Goal: Transaction & Acquisition: Purchase product/service

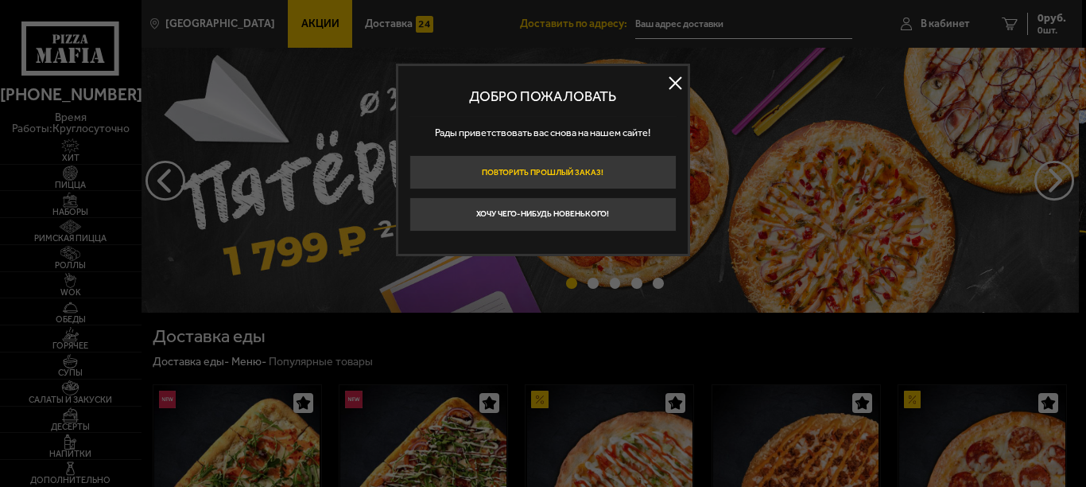
type input "[STREET_ADDRESS]"
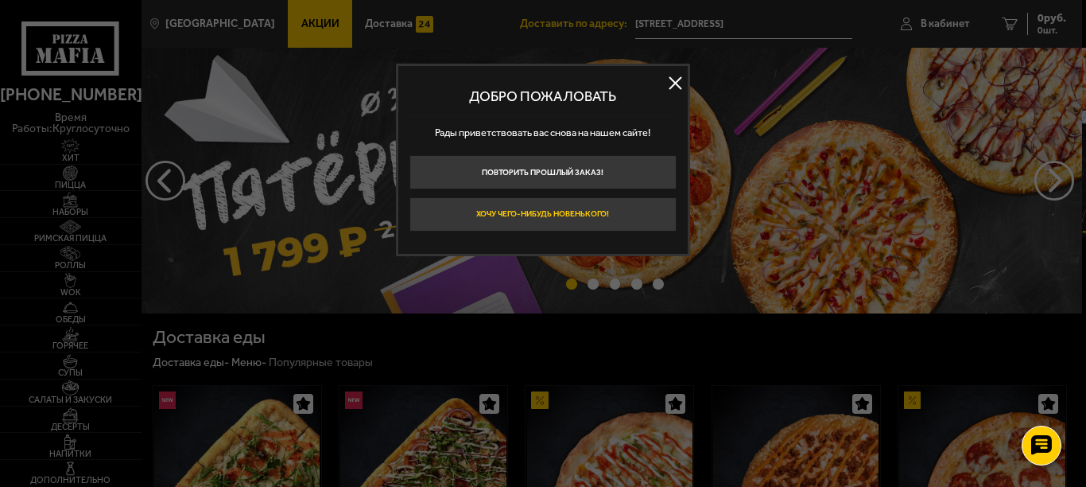
click at [598, 210] on button "Хочу чего-нибудь новенького!" at bounding box center [543, 214] width 267 height 34
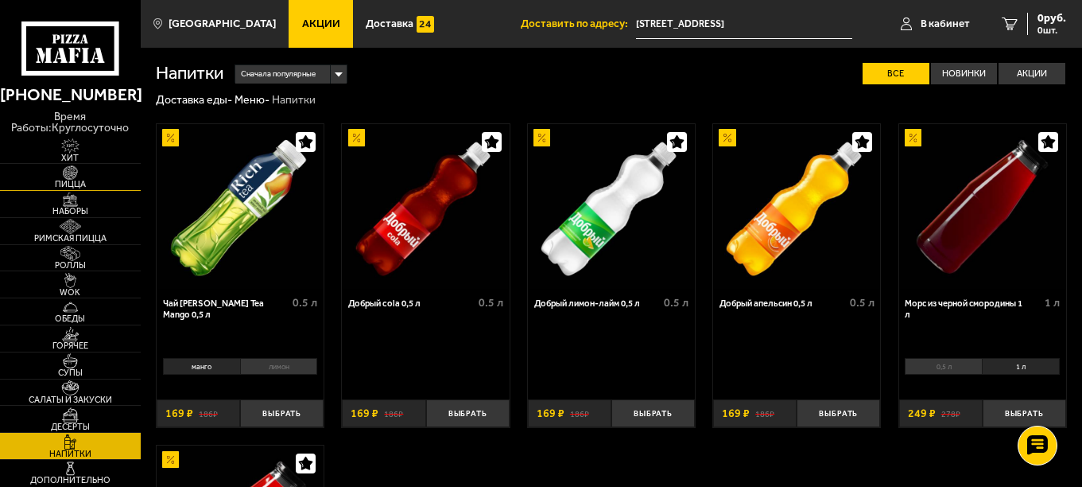
click at [66, 177] on img at bounding box center [70, 172] width 43 height 15
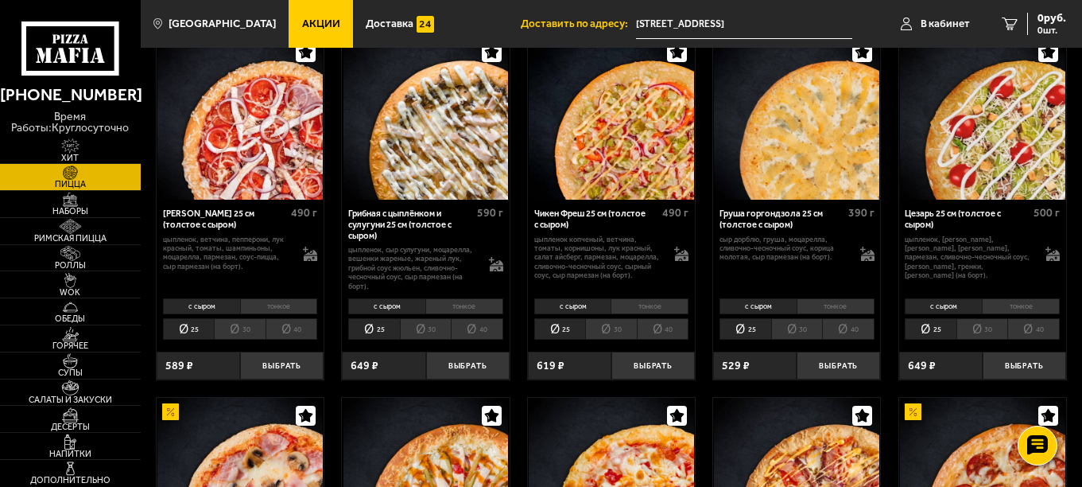
scroll to position [477, 0]
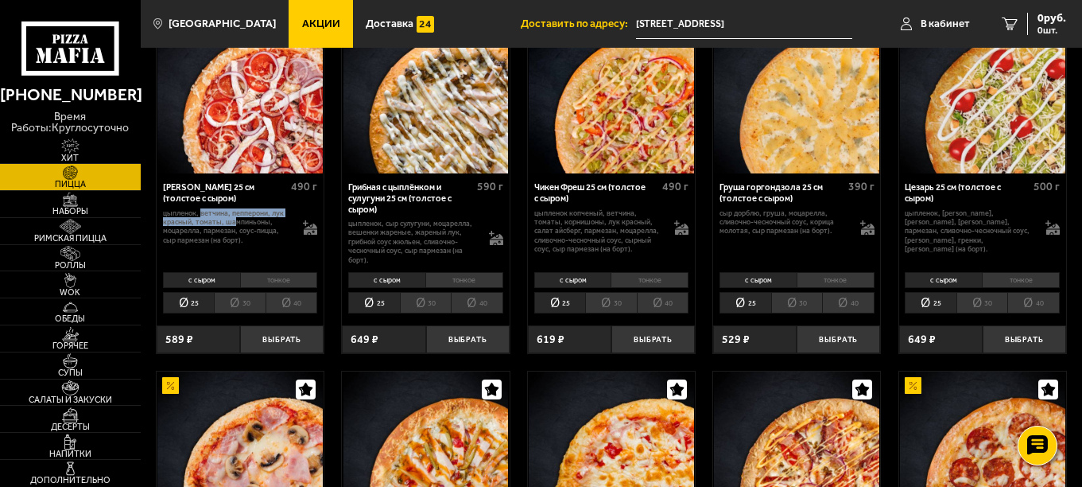
drag, startPoint x: 201, startPoint y: 216, endPoint x: 235, endPoint y: 230, distance: 36.0
click at [232, 225] on p "цыпленок, ветчина, пепперони, лук красный, томаты, шампиньоны, моцарелла, парме…" at bounding box center [227, 226] width 129 height 36
click at [235, 231] on p "цыпленок, ветчина, пепперони, лук красный, томаты, шампиньоны, моцарелла, парме…" at bounding box center [227, 226] width 129 height 36
drag, startPoint x: 236, startPoint y: 237, endPoint x: 208, endPoint y: 212, distance: 37.8
click at [208, 212] on p "цыпленок, ветчина, пепперони, лук красный, томаты, шампиньоны, моцарелла, парме…" at bounding box center [227, 226] width 129 height 36
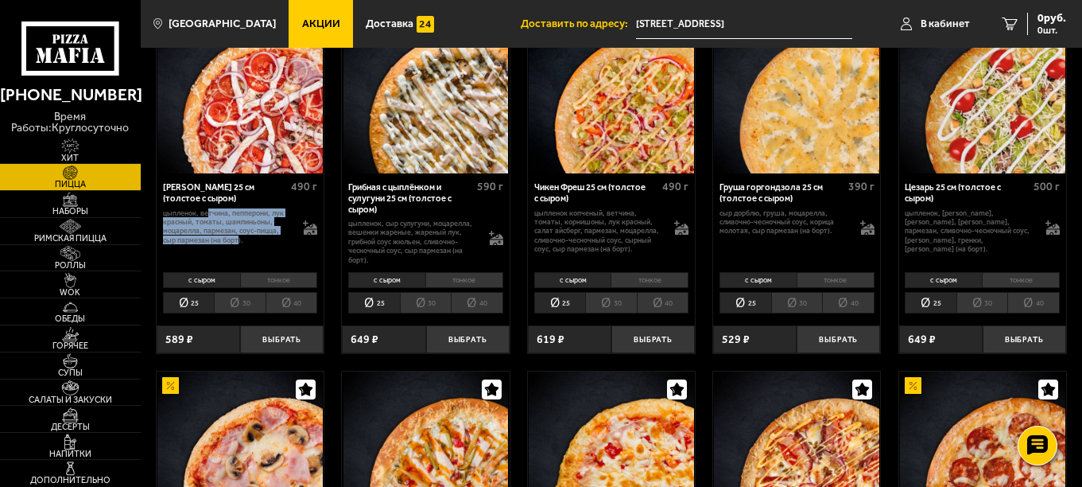
click at [231, 251] on div "Петровская 25 см (толстое с сыром) 490 г цыпленок, ветчина, пепперони, лук крас…" at bounding box center [240, 220] width 167 height 95
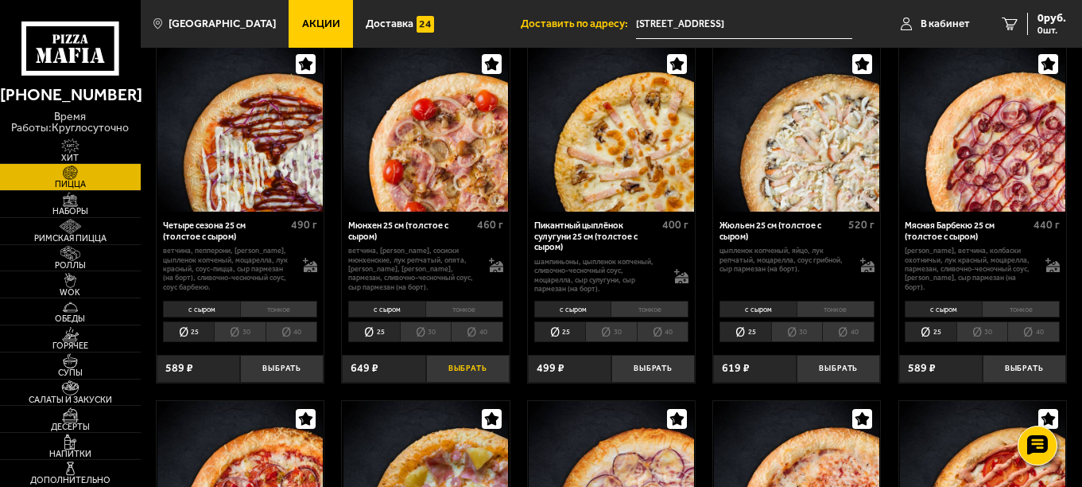
scroll to position [1511, 0]
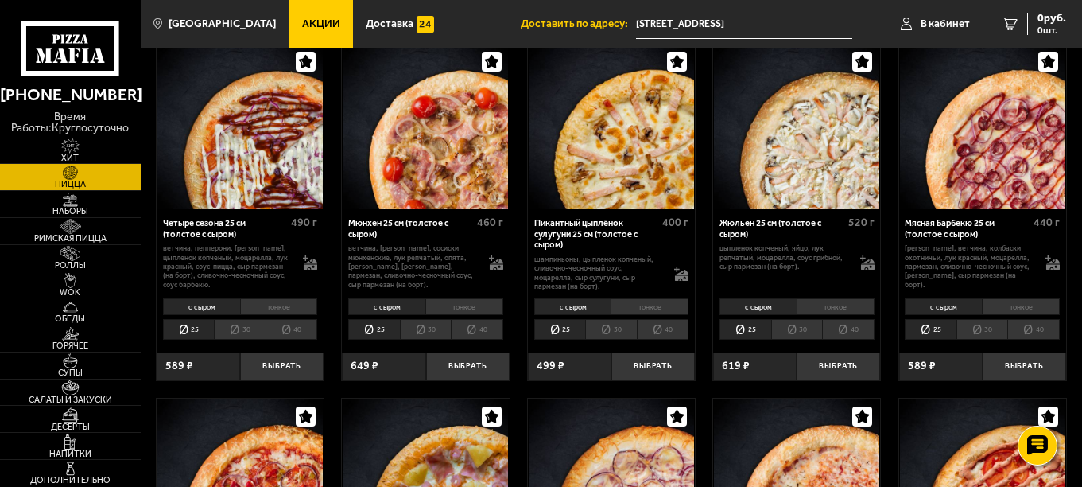
click at [472, 332] on li "40" at bounding box center [477, 329] width 52 height 21
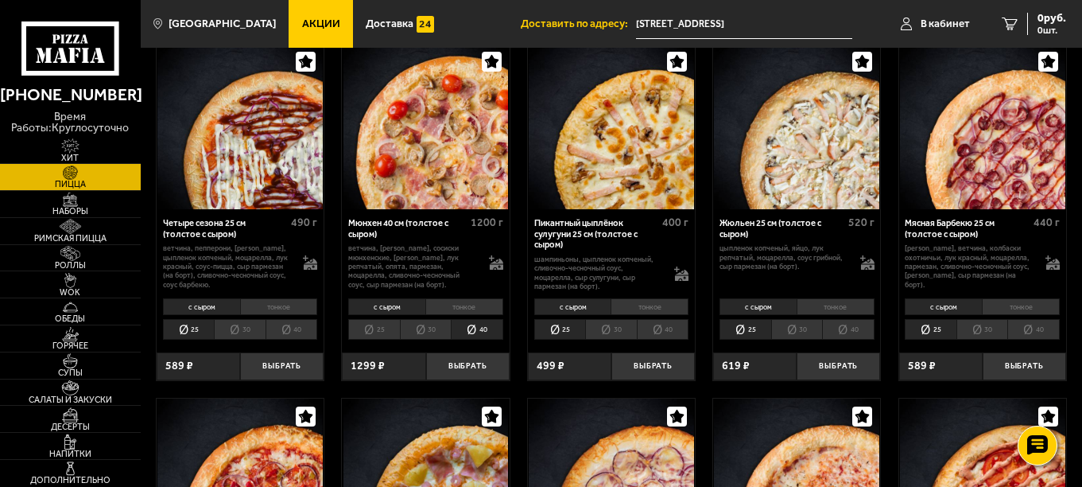
click at [476, 332] on li "40" at bounding box center [477, 329] width 52 height 21
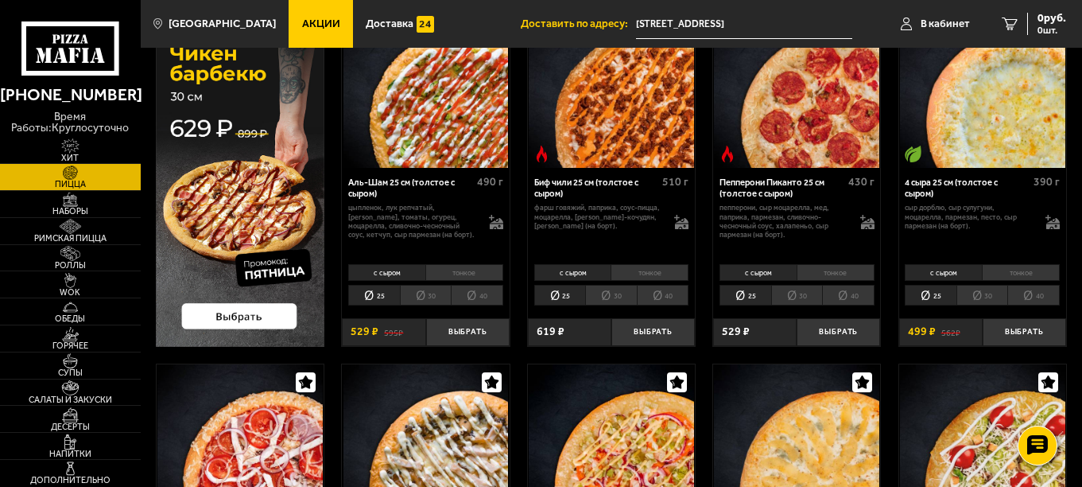
scroll to position [0, 0]
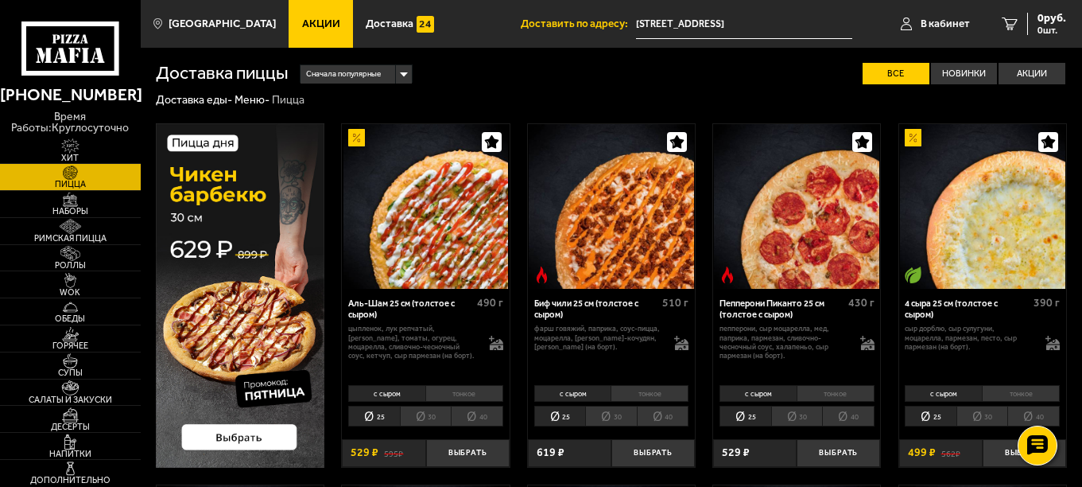
click at [495, 417] on li "40" at bounding box center [477, 416] width 52 height 21
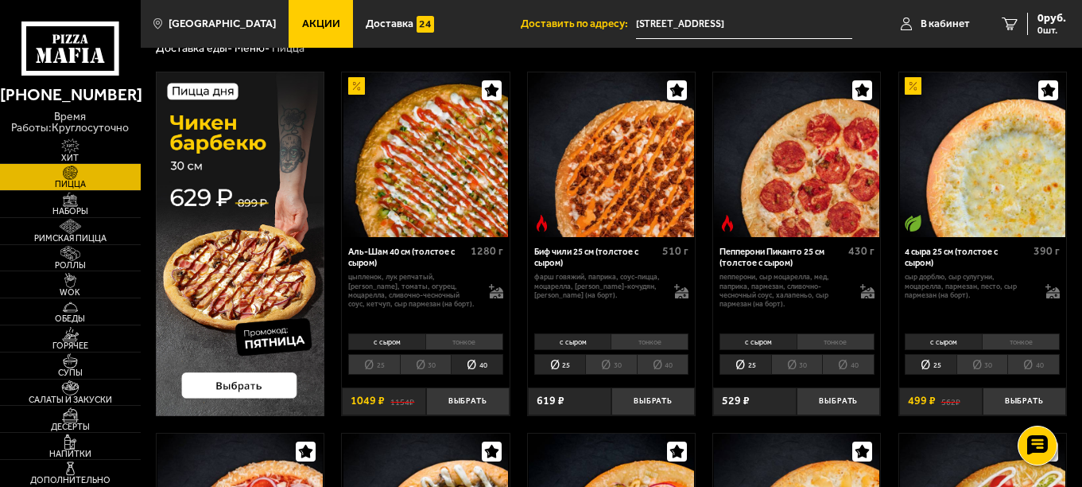
scroll to position [80, 0]
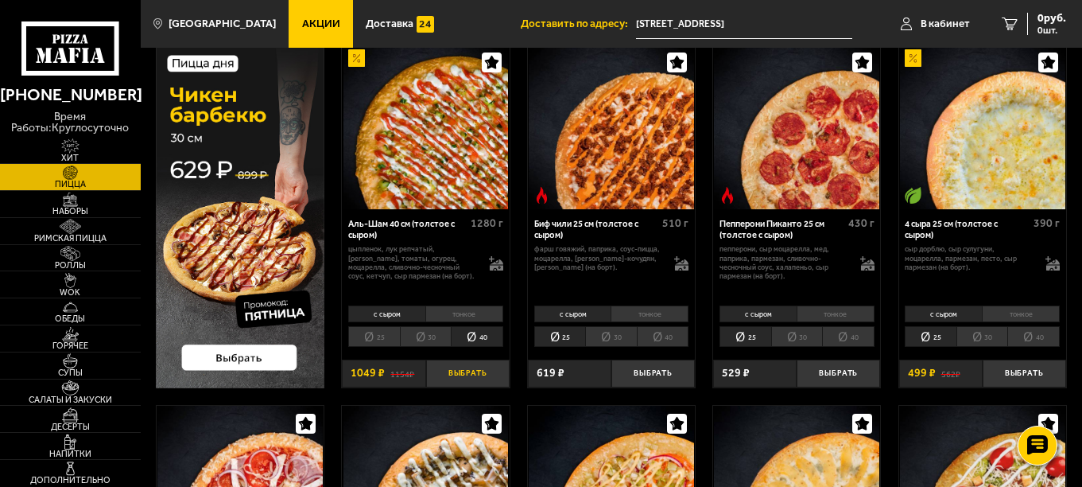
click at [467, 372] on button "Выбрать" at bounding box center [468, 373] width 84 height 28
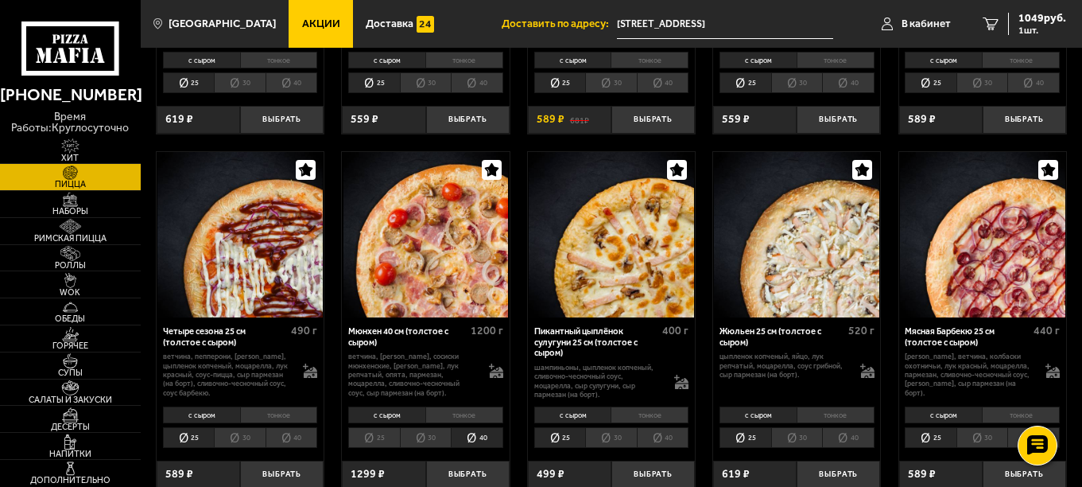
scroll to position [1432, 0]
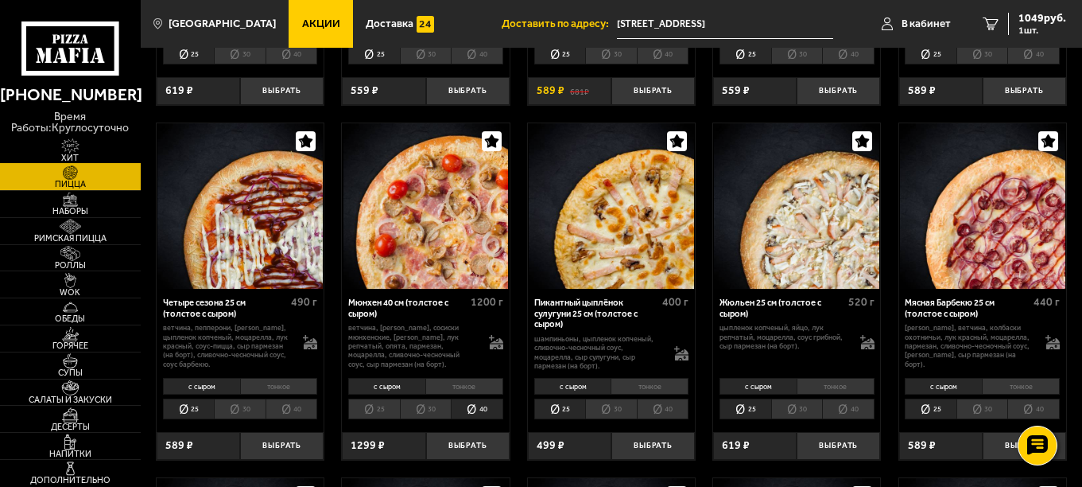
click at [55, 157] on span "Хит" at bounding box center [70, 158] width 141 height 9
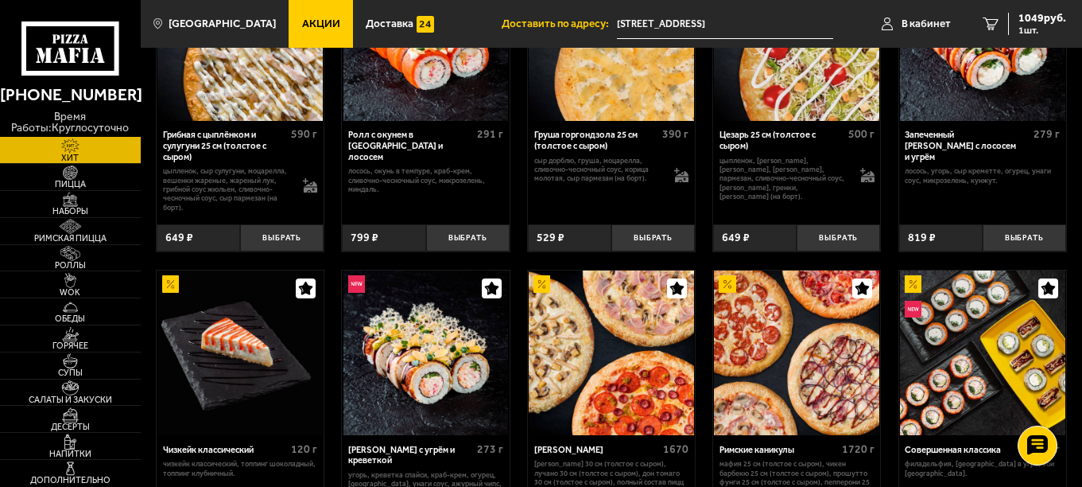
scroll to position [636, 0]
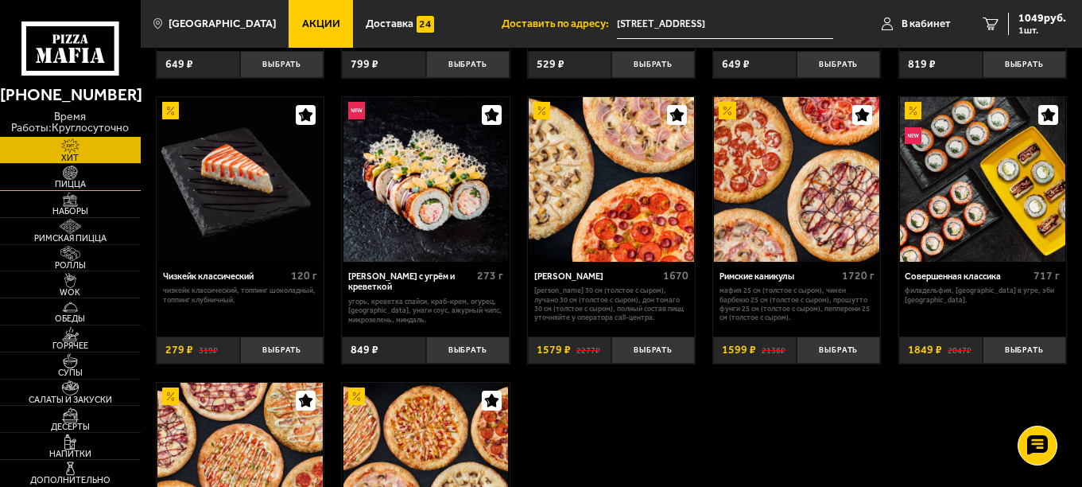
click at [68, 185] on span "Пицца" at bounding box center [70, 184] width 141 height 9
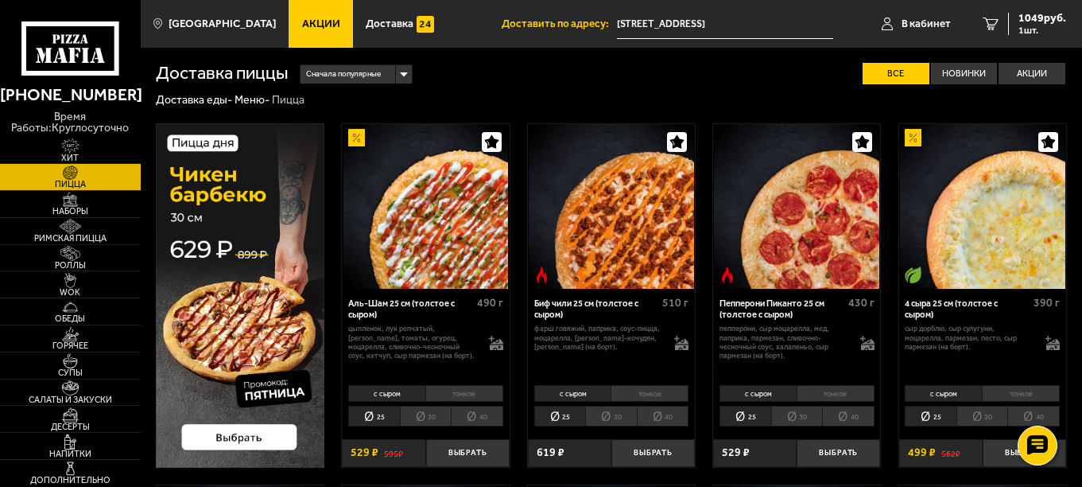
click at [462, 423] on li "40" at bounding box center [477, 416] width 52 height 21
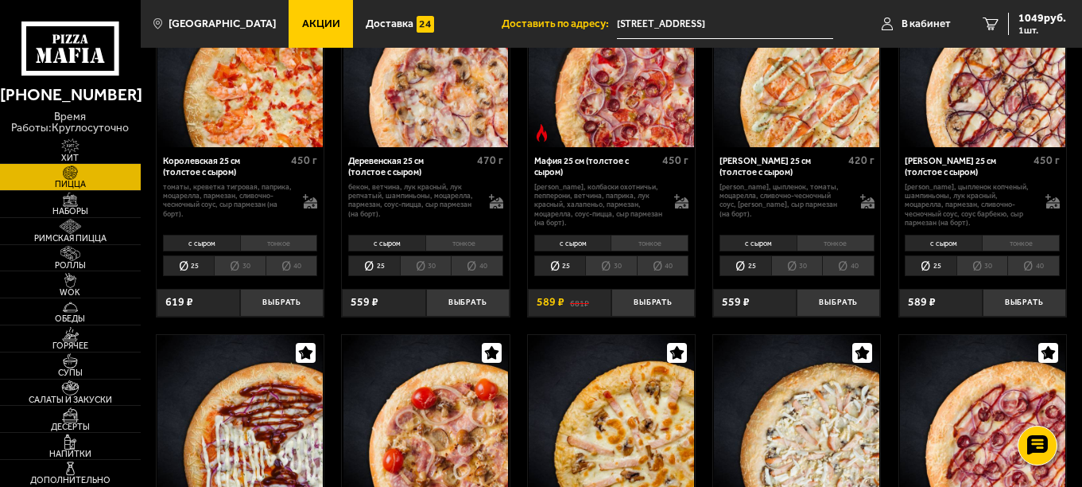
scroll to position [1193, 0]
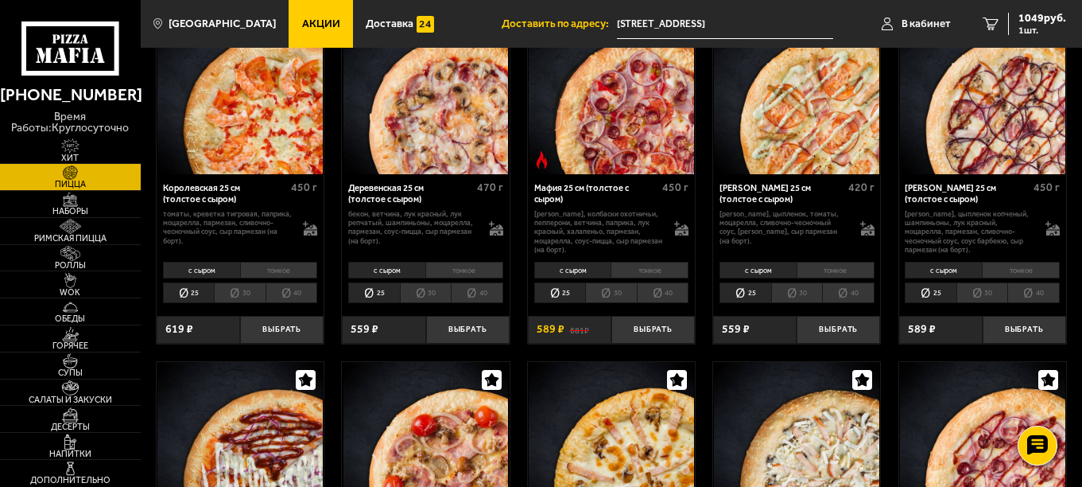
click at [1028, 295] on li "40" at bounding box center [1034, 292] width 52 height 21
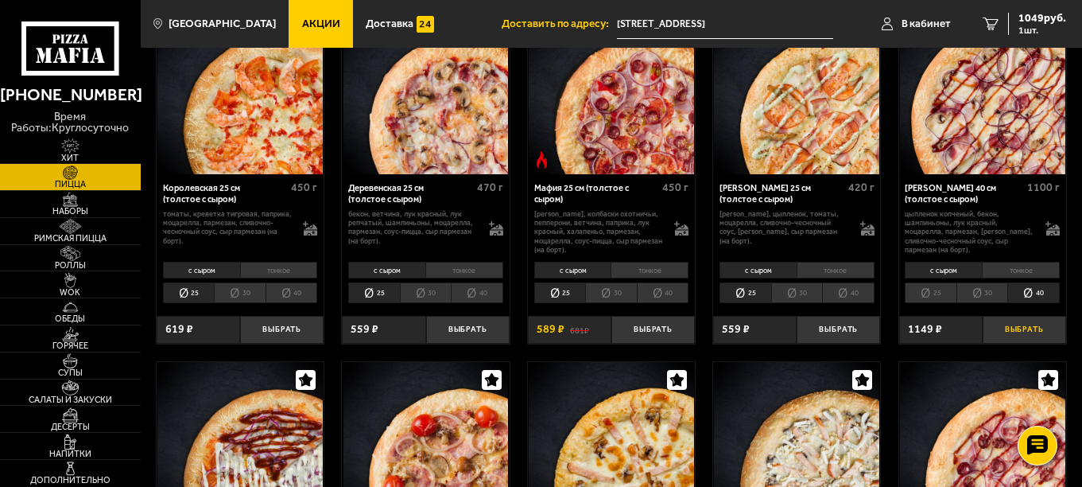
click at [1027, 332] on button "Выбрать" at bounding box center [1025, 330] width 84 height 28
click at [64, 230] on img at bounding box center [70, 226] width 43 height 15
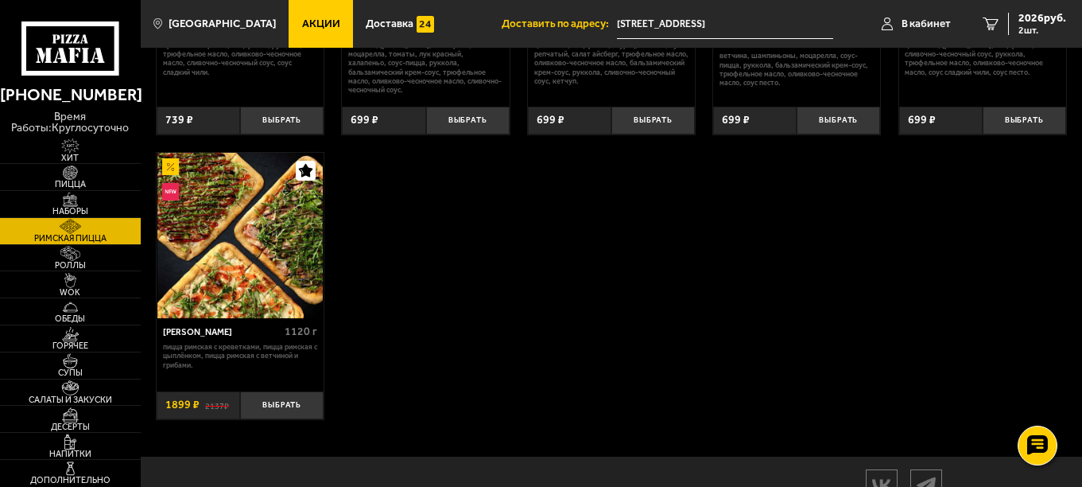
scroll to position [340, 0]
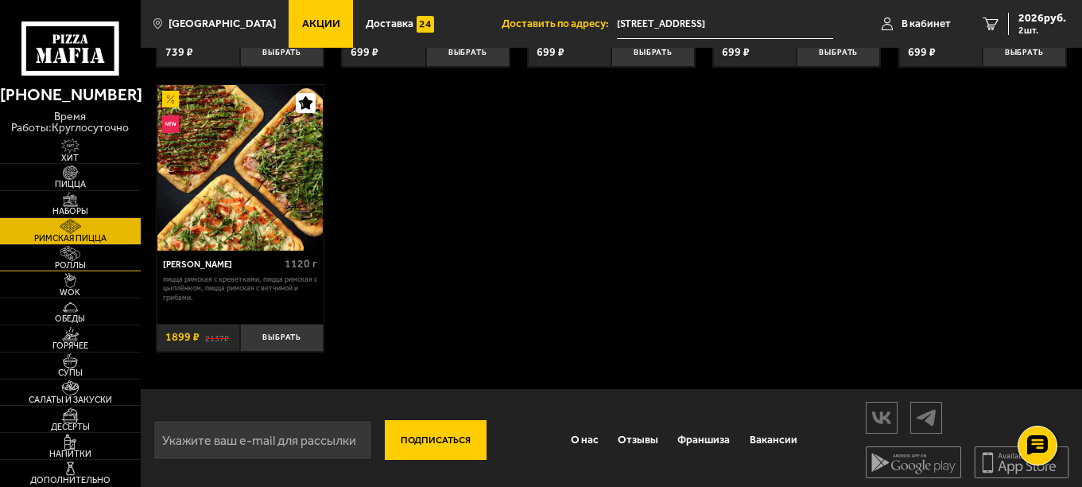
click at [59, 265] on span "Роллы" at bounding box center [70, 265] width 141 height 9
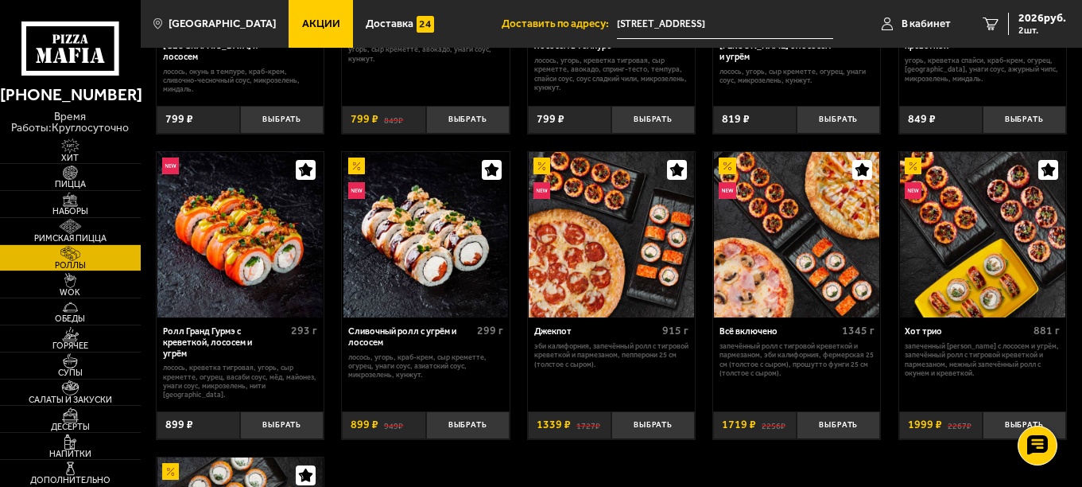
scroll to position [557, 0]
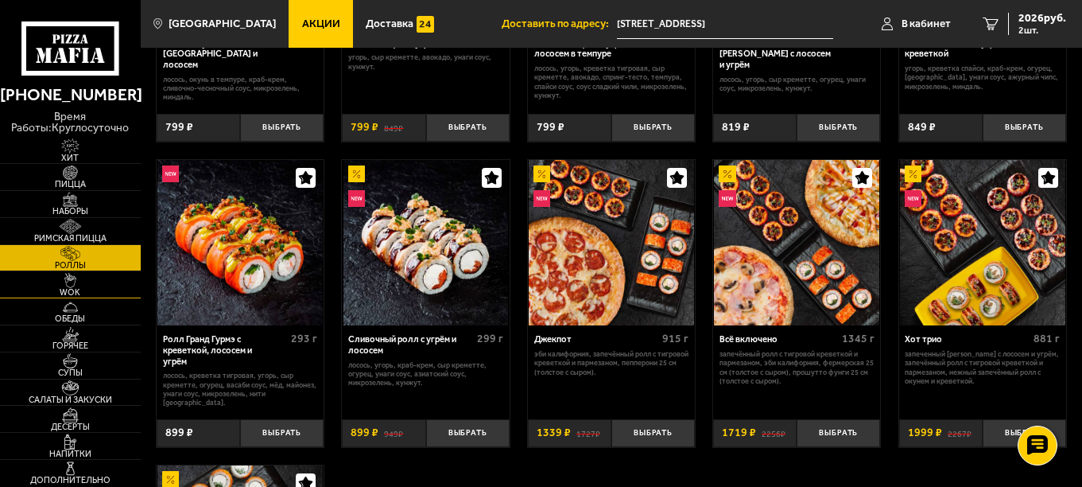
click at [65, 279] on img at bounding box center [70, 280] width 43 height 15
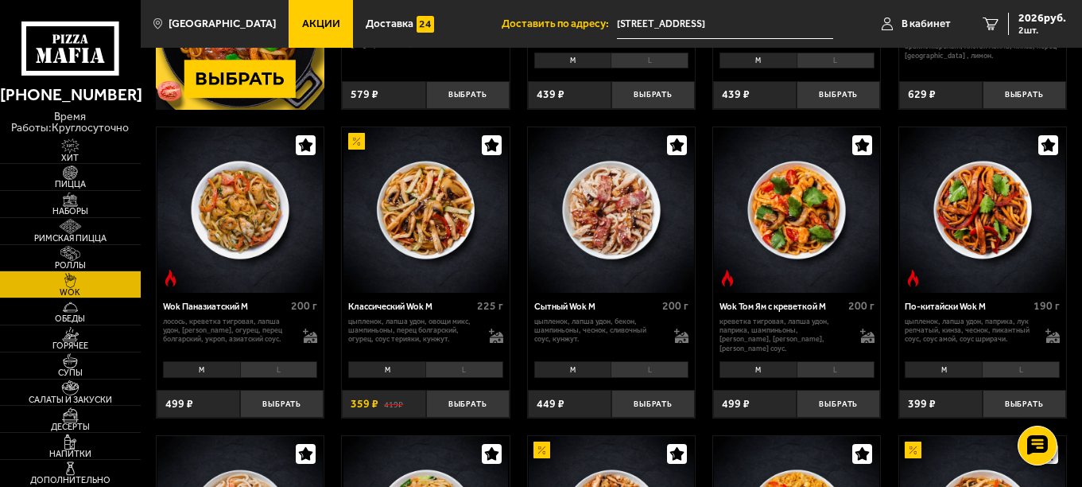
scroll to position [398, 0]
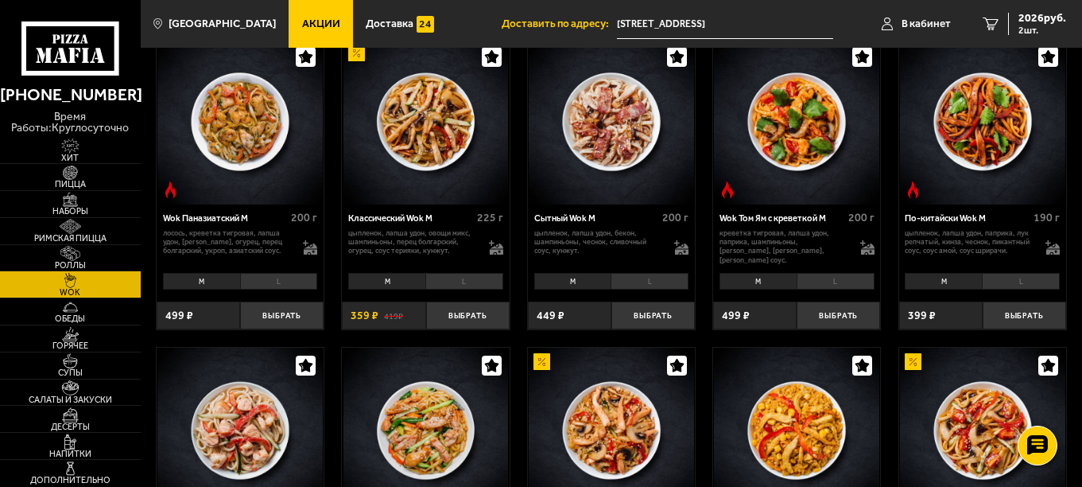
click at [462, 283] on li "L" at bounding box center [465, 281] width 78 height 17
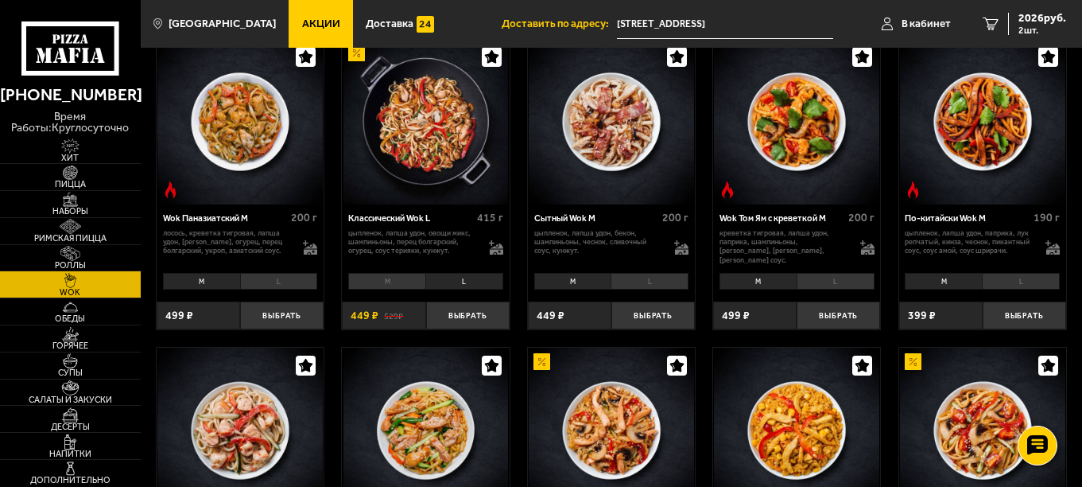
click at [631, 282] on li "L" at bounding box center [650, 281] width 78 height 17
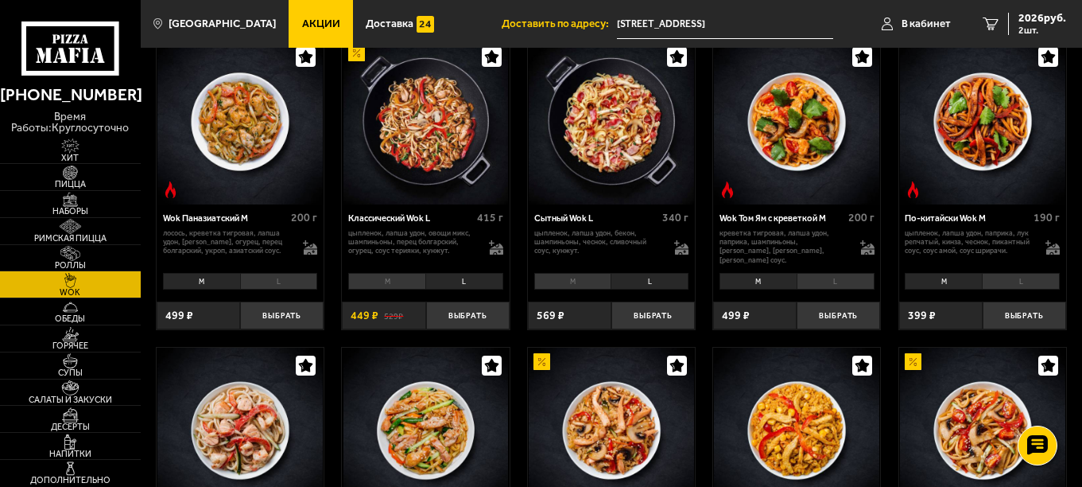
click at [569, 277] on li "M" at bounding box center [572, 281] width 77 height 17
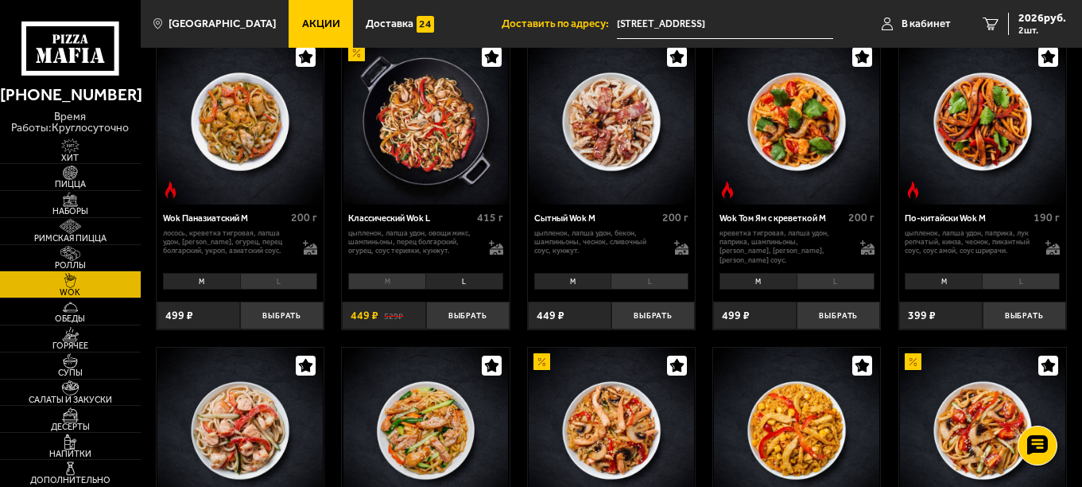
click at [1033, 280] on li "L" at bounding box center [1021, 281] width 78 height 17
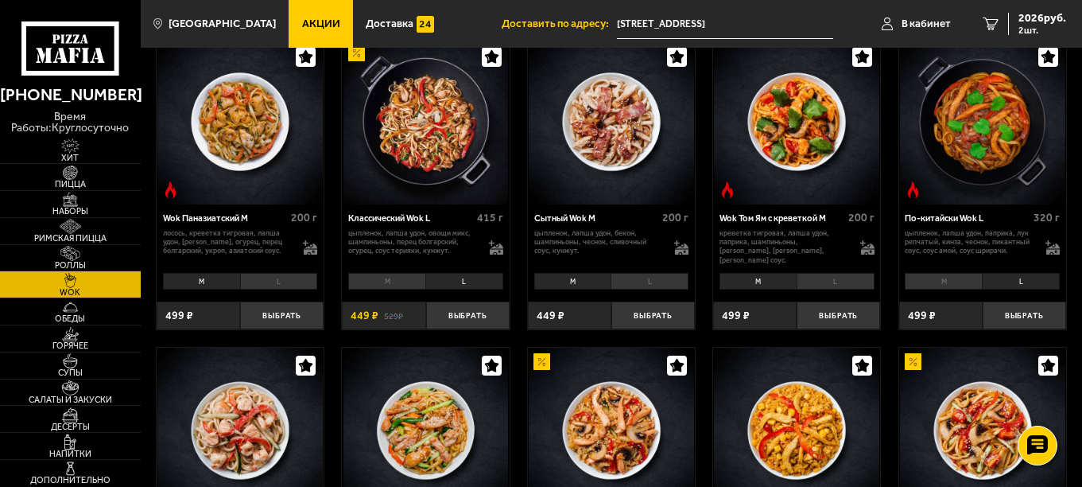
click at [974, 278] on li "M" at bounding box center [943, 281] width 77 height 17
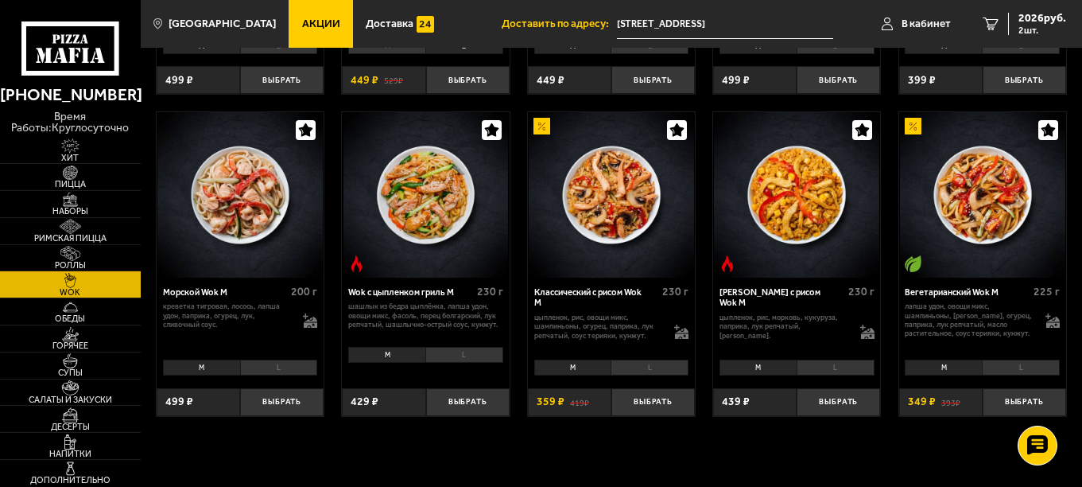
scroll to position [636, 0]
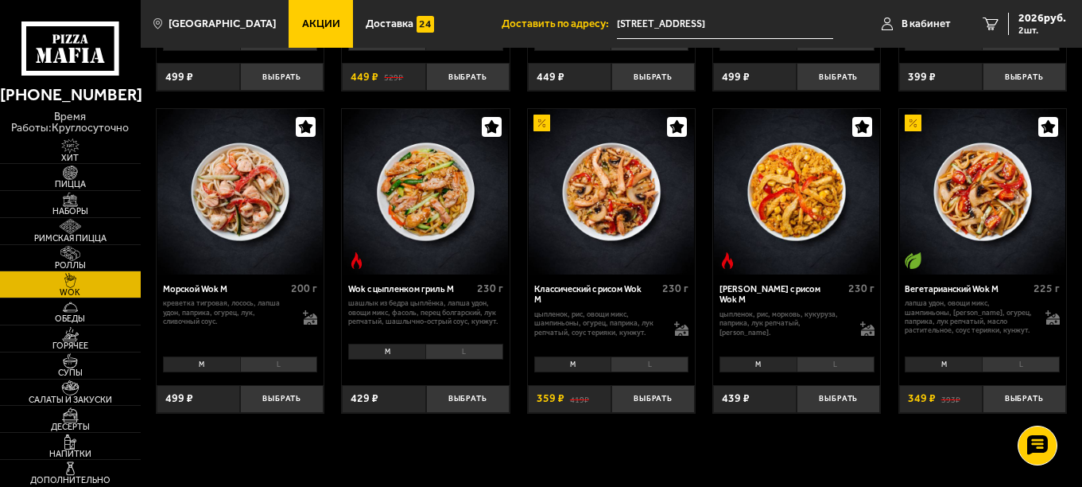
click at [293, 366] on li "L" at bounding box center [279, 364] width 78 height 17
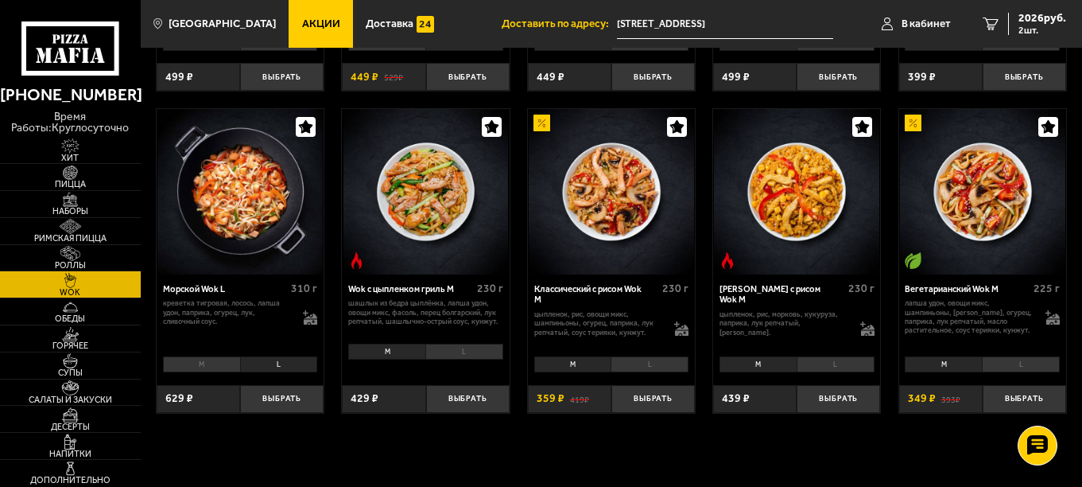
click at [188, 363] on li "M" at bounding box center [201, 364] width 77 height 17
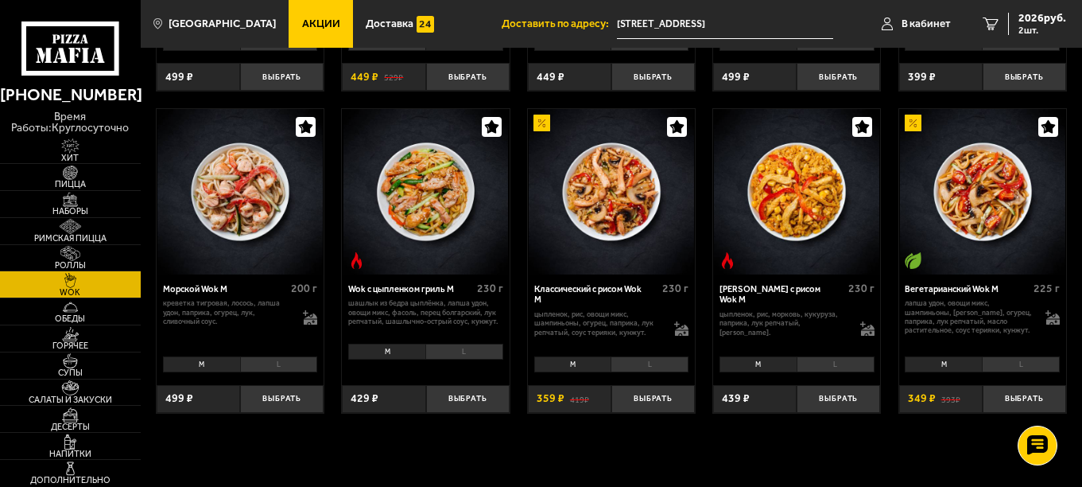
click at [458, 352] on li "L" at bounding box center [465, 352] width 78 height 17
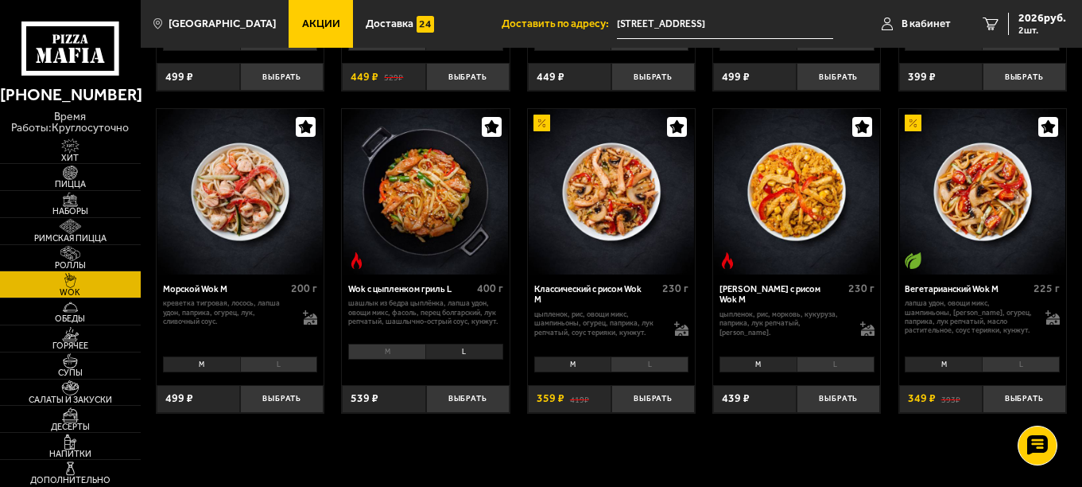
click at [665, 363] on li "L" at bounding box center [650, 364] width 78 height 17
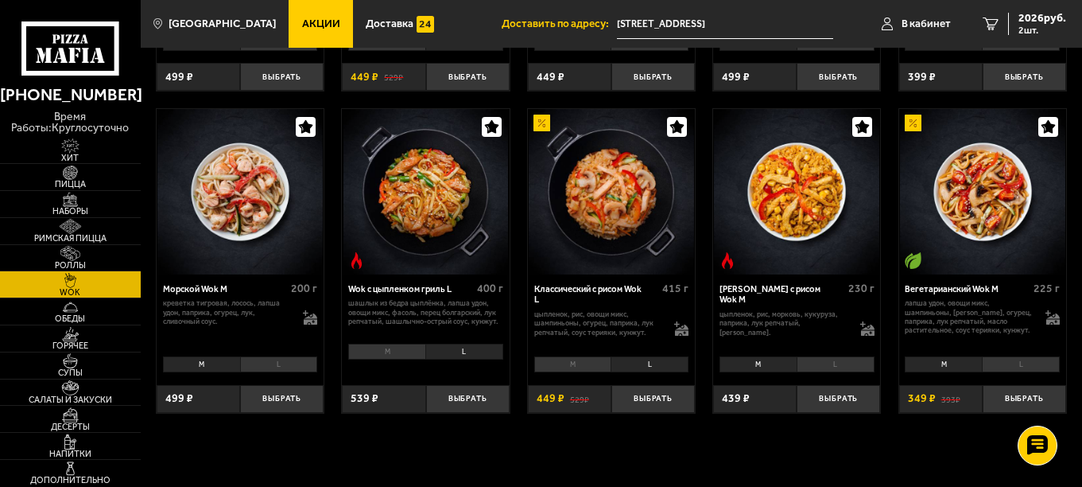
click at [814, 364] on li "L" at bounding box center [836, 364] width 78 height 17
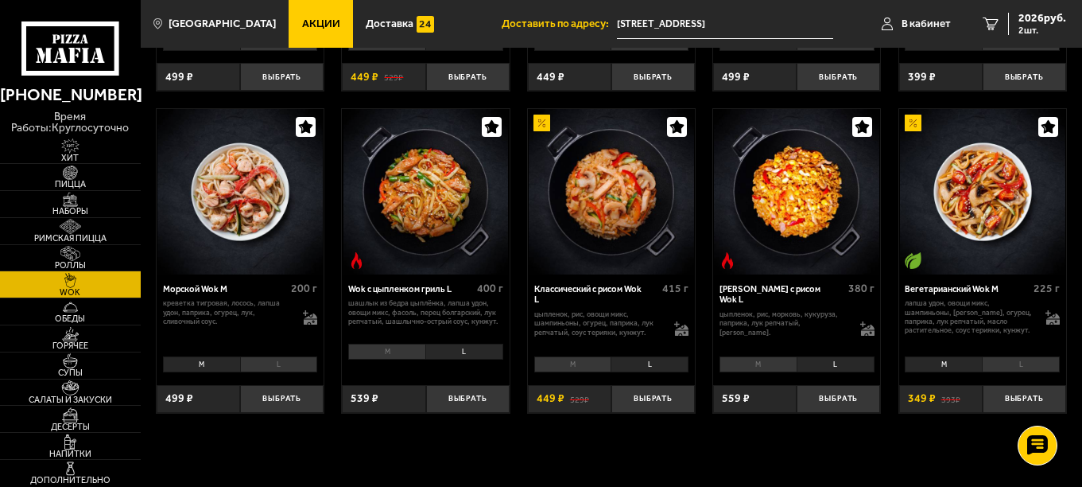
click at [1050, 367] on li "L" at bounding box center [1021, 364] width 78 height 17
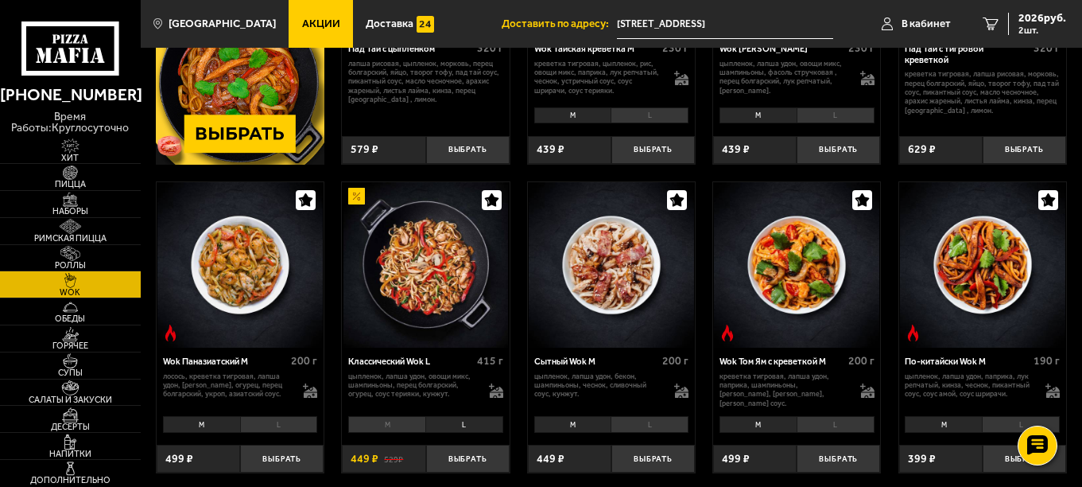
scroll to position [239, 0]
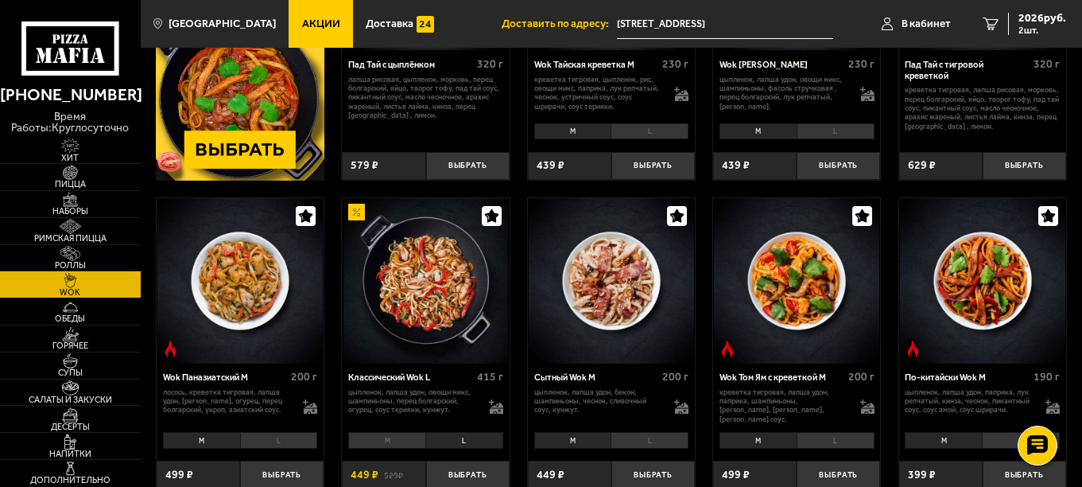
click at [285, 449] on li "L" at bounding box center [279, 440] width 78 height 17
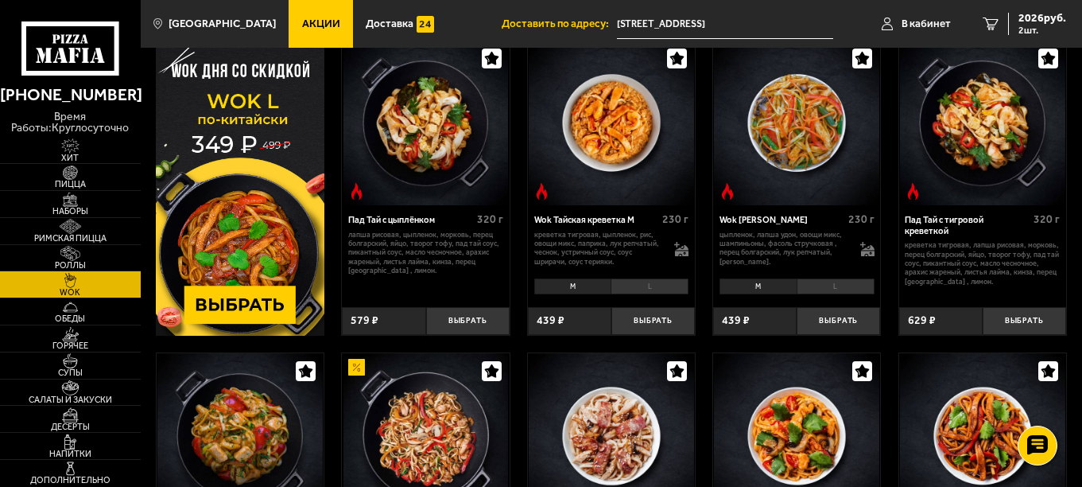
scroll to position [80, 0]
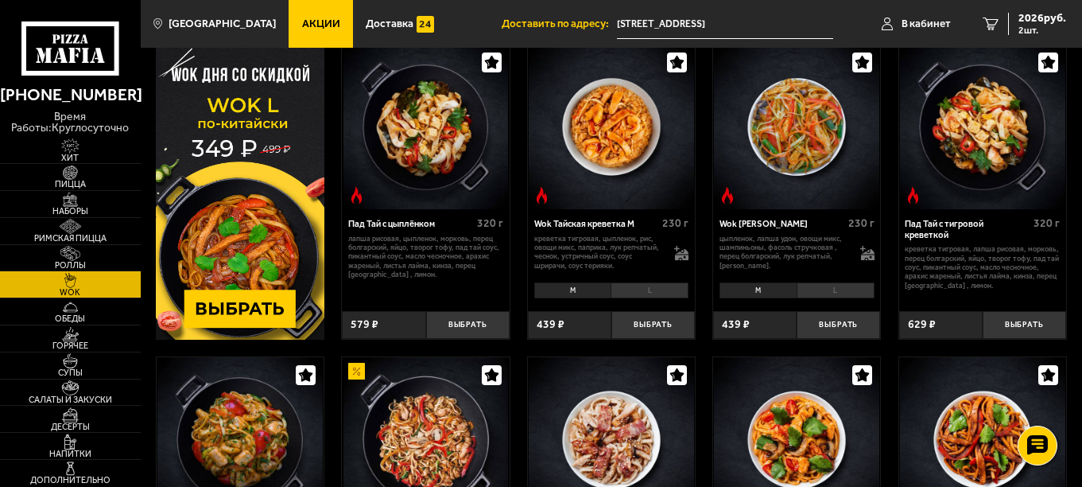
click at [662, 283] on li "L" at bounding box center [650, 290] width 78 height 17
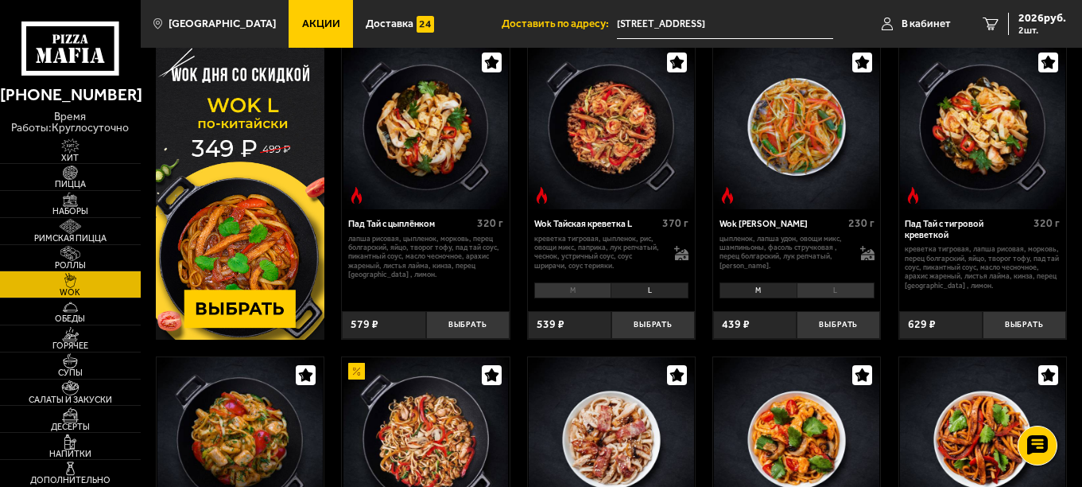
click at [850, 290] on li "L" at bounding box center [836, 290] width 78 height 17
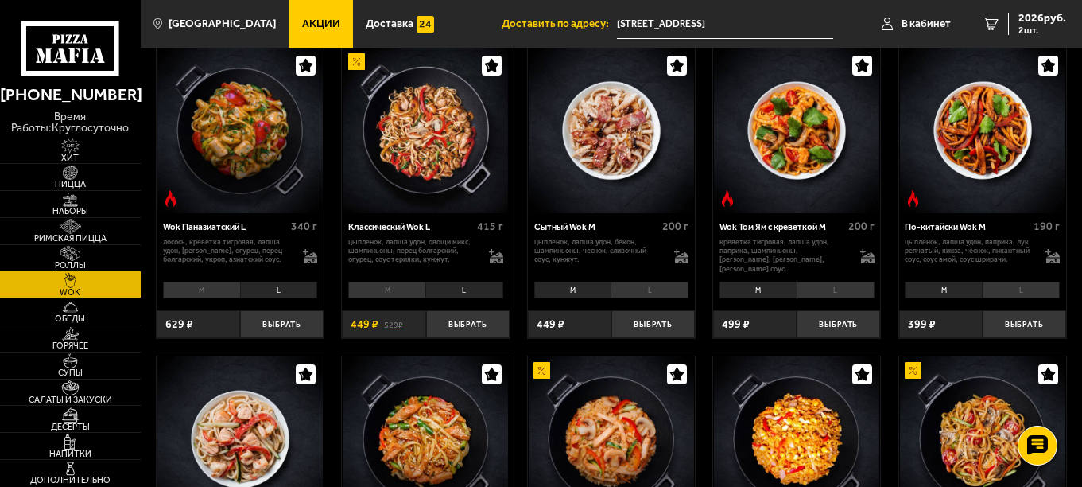
scroll to position [398, 0]
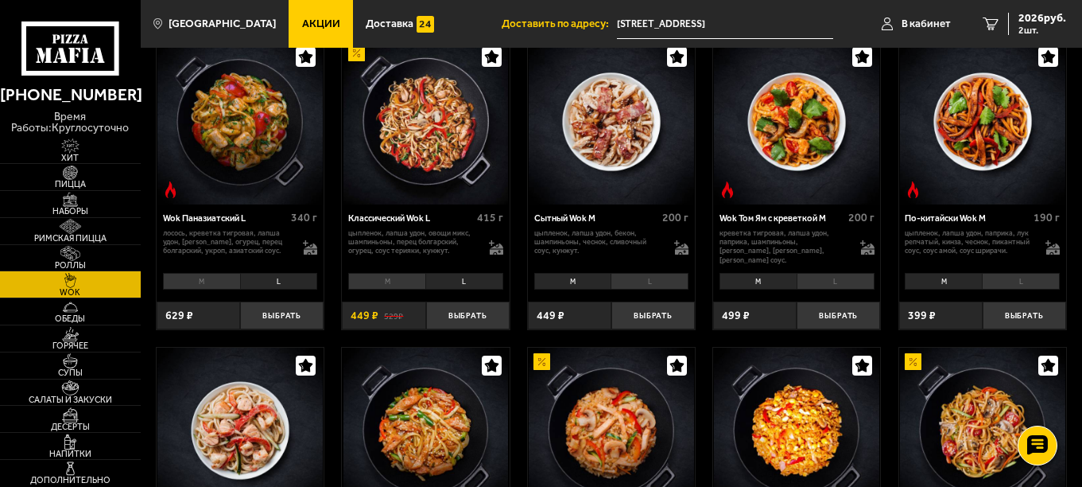
click at [469, 283] on li "L" at bounding box center [465, 281] width 78 height 17
click at [466, 321] on button "Выбрать" at bounding box center [468, 315] width 84 height 28
click at [492, 312] on button "+" at bounding box center [495, 315] width 28 height 28
click at [494, 247] on icon at bounding box center [497, 248] width 14 height 11
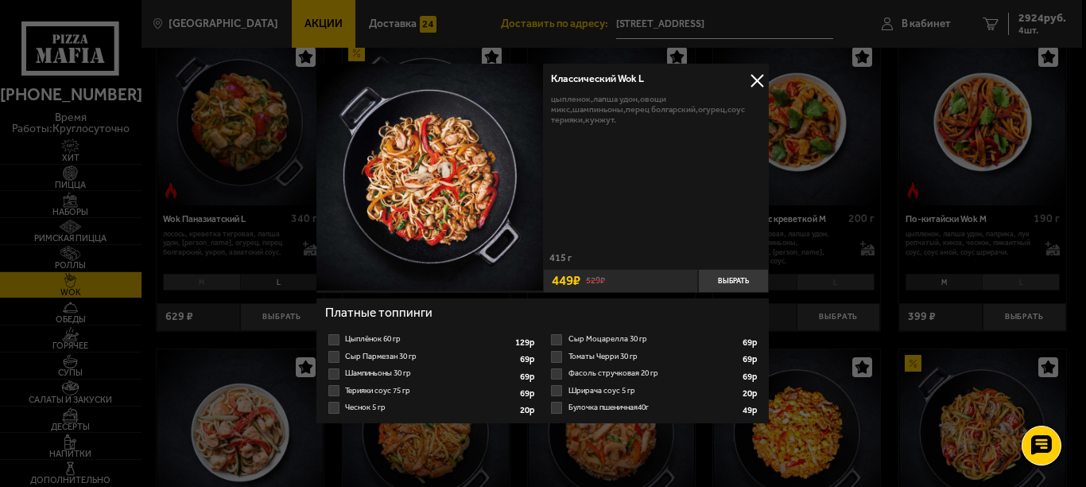
click at [757, 79] on button at bounding box center [758, 81] width 24 height 24
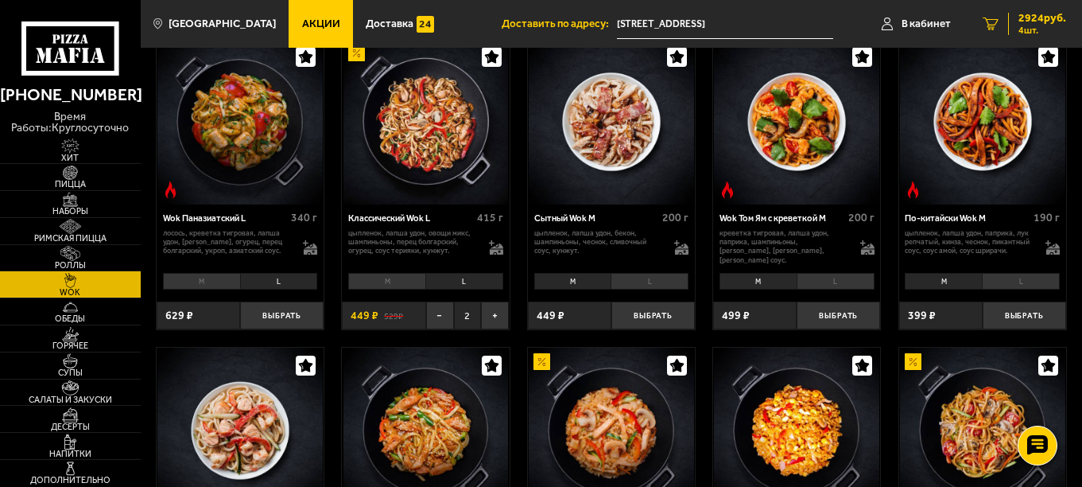
click at [1049, 21] on span "2924 руб." at bounding box center [1043, 18] width 48 height 11
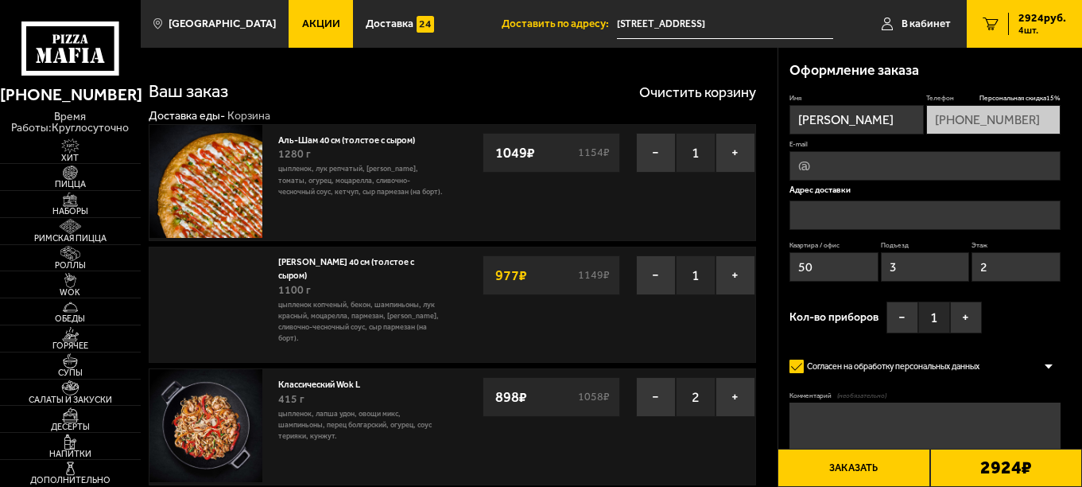
type input "[STREET_ADDRESS]"
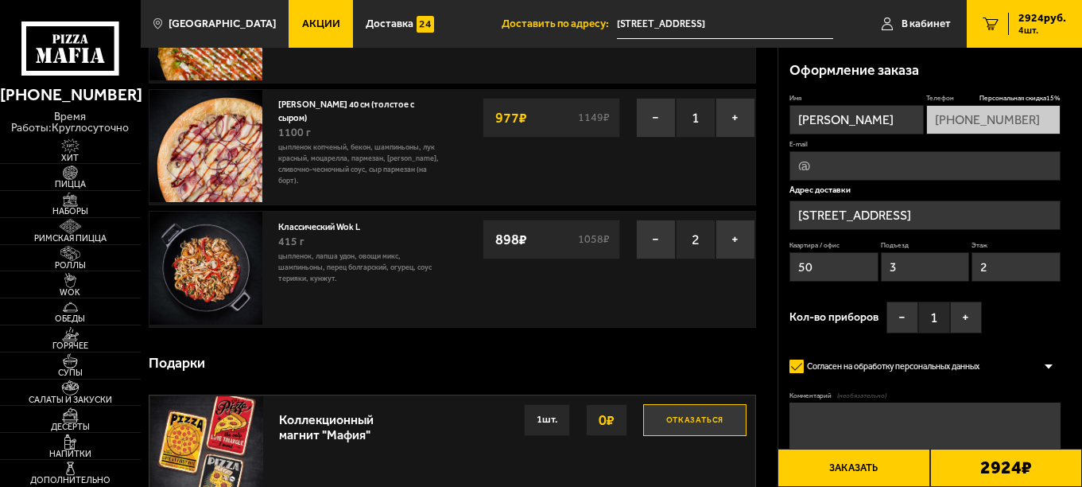
scroll to position [159, 0]
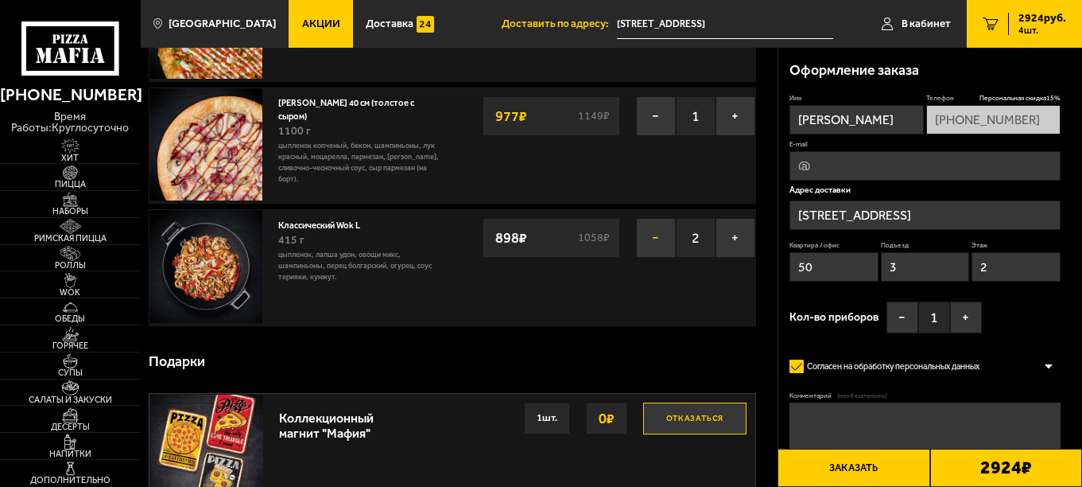
click at [650, 235] on button "−" at bounding box center [656, 238] width 40 height 40
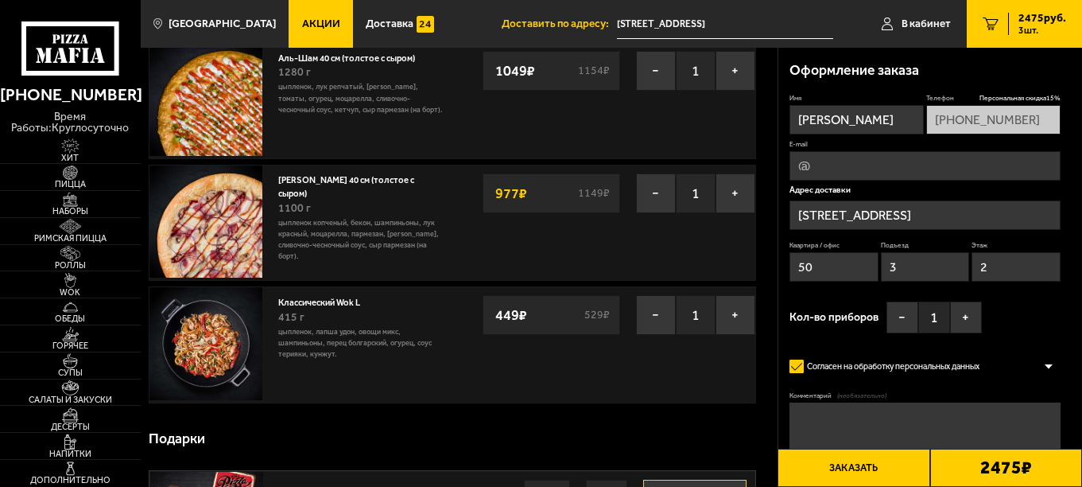
scroll to position [0, 0]
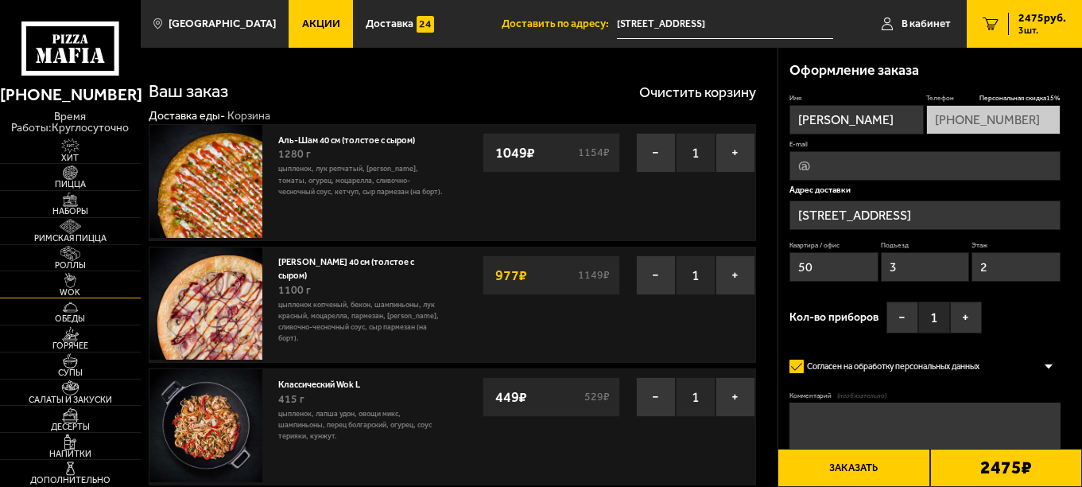
click at [68, 280] on img at bounding box center [70, 280] width 43 height 15
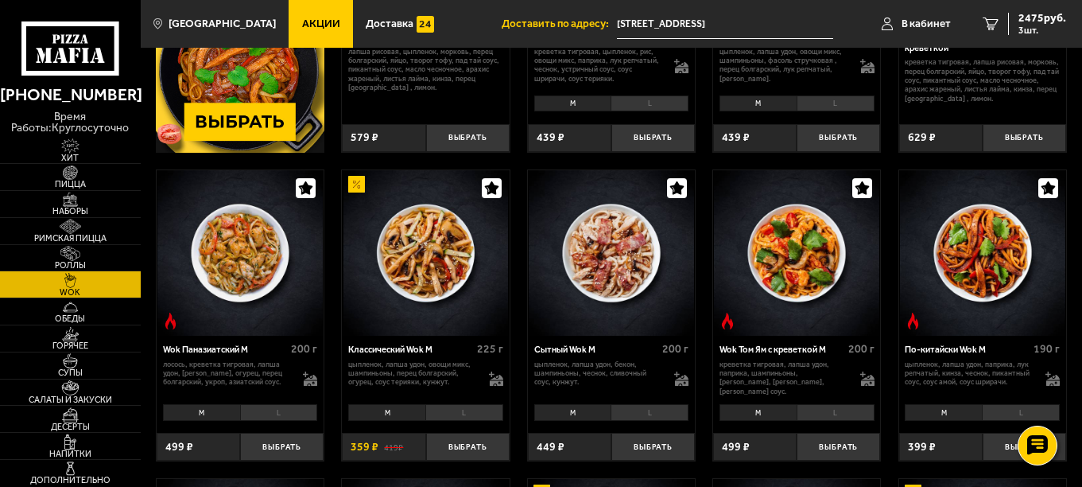
scroll to position [239, 0]
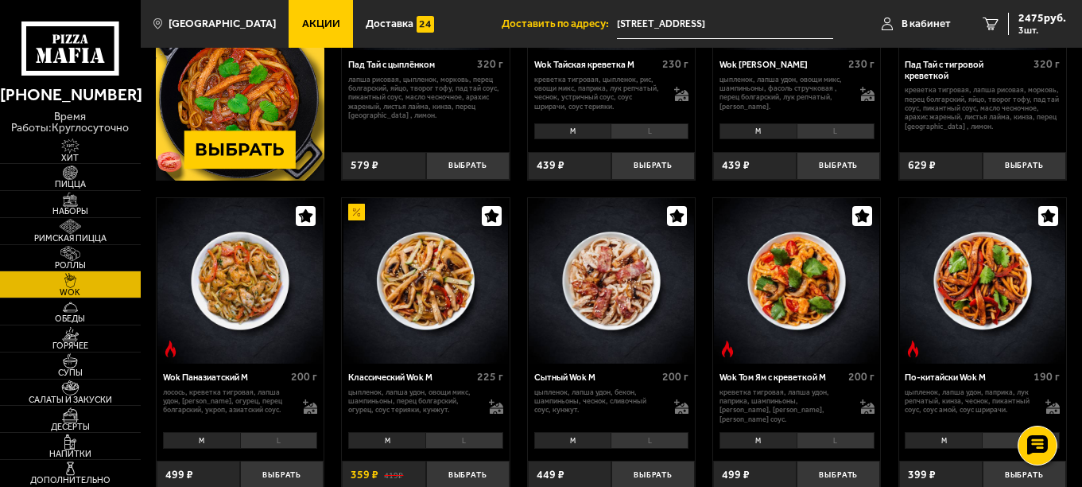
click at [442, 437] on li "L" at bounding box center [465, 440] width 78 height 17
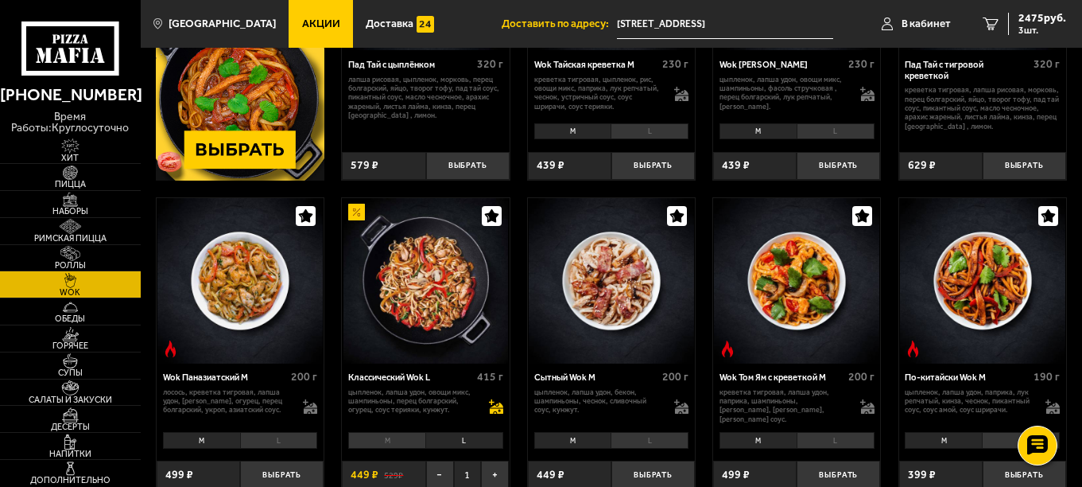
click at [496, 406] on icon at bounding box center [497, 407] width 14 height 11
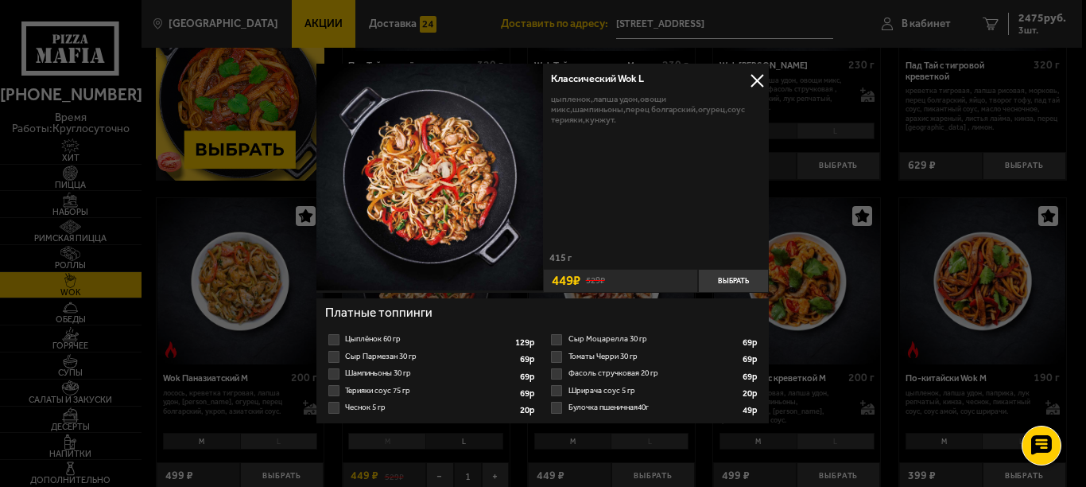
click at [338, 409] on label "Чеснок 5 гр 1 2 3 4 5 6 7 8" at bounding box center [432, 407] width 212 height 17
click at [0, 0] on input "Чеснок 5 гр 1 2 3 4 5 6 7 8" at bounding box center [0, 0] width 0 height 0
click at [495, 406] on select "1 2 3 4 5 6 7 8" at bounding box center [495, 409] width 30 height 14
click at [499, 409] on select "1 2 3 4 5 6 7 8" at bounding box center [495, 409] width 30 height 14
click at [555, 394] on label "Шрирача соус 5 гр 1 2 3 4 5 6 7" at bounding box center [655, 391] width 212 height 17
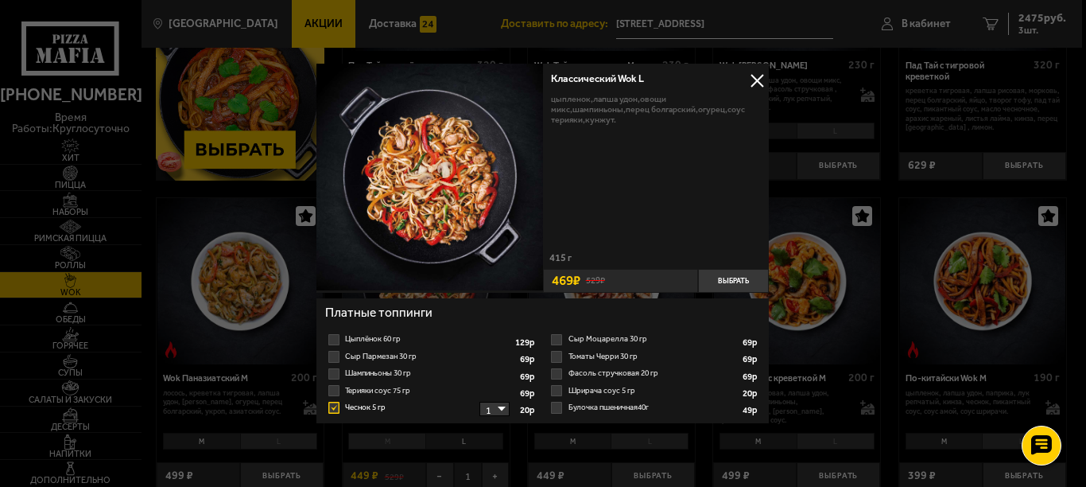
click at [0, 0] on input "Шрирача соус 5 гр 1 2 3 4 5 6 7" at bounding box center [0, 0] width 0 height 0
click at [331, 410] on label "Чеснок 5 гр 1 2 3 4 5 6 7" at bounding box center [432, 407] width 212 height 17
click at [0, 0] on input "Чеснок 5 гр 1 2 3 4 5 6 7" at bounding box center [0, 0] width 0 height 0
click at [331, 410] on label "Чеснок 5 гр 1 2 3 4 5 6 7" at bounding box center [432, 407] width 212 height 17
click at [0, 0] on input "Чеснок 5 гр 1 2 3 4 5 6 7" at bounding box center [0, 0] width 0 height 0
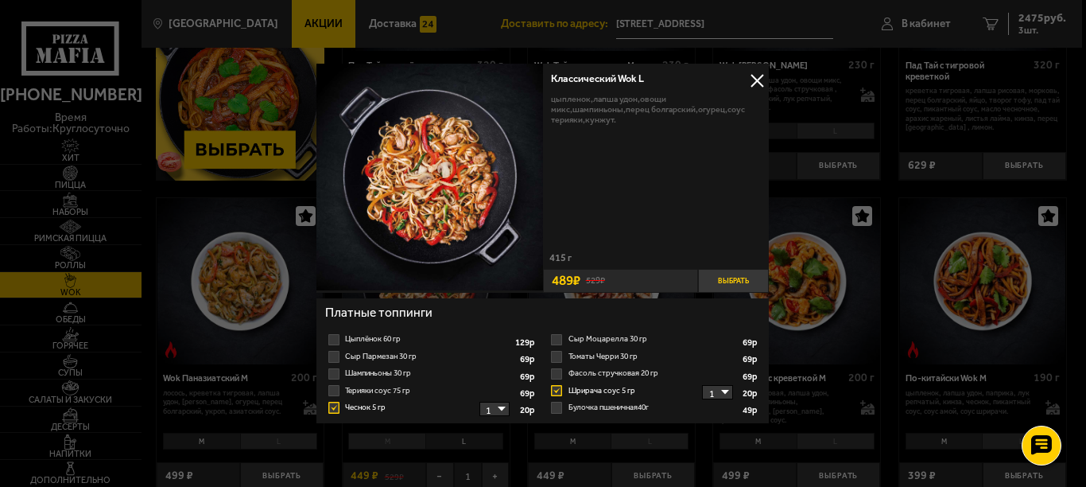
click at [735, 283] on button "Выбрать" at bounding box center [734, 281] width 72 height 24
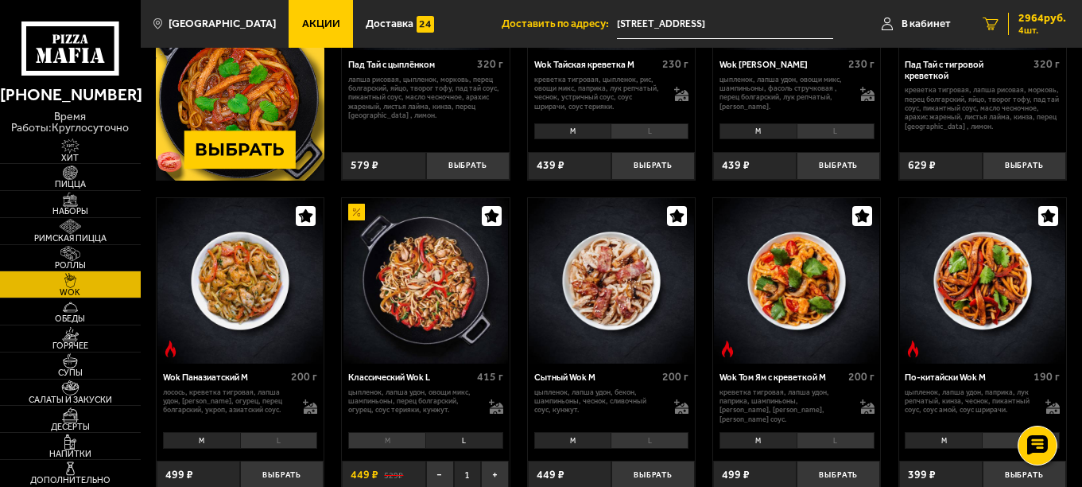
click at [1051, 32] on span "4 шт." at bounding box center [1043, 30] width 48 height 10
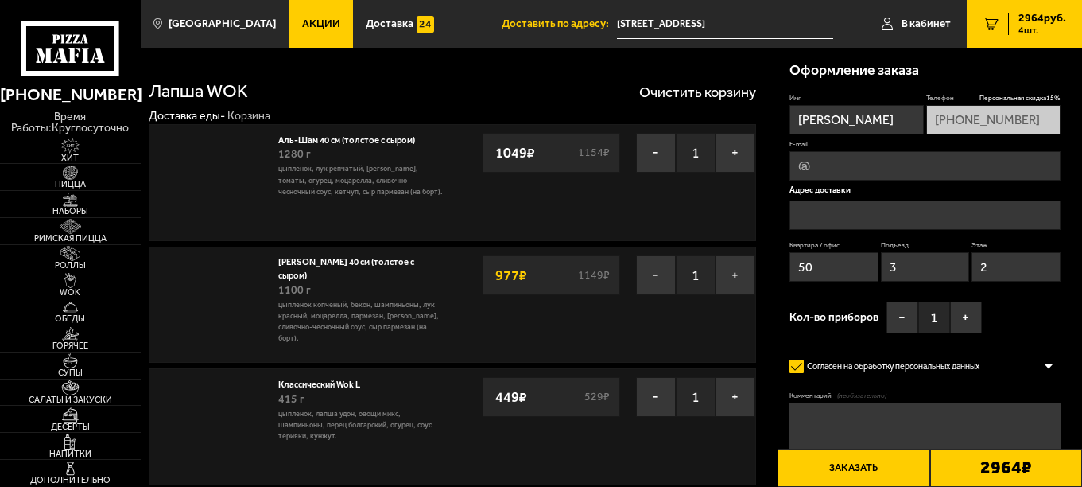
type input "[STREET_ADDRESS]"
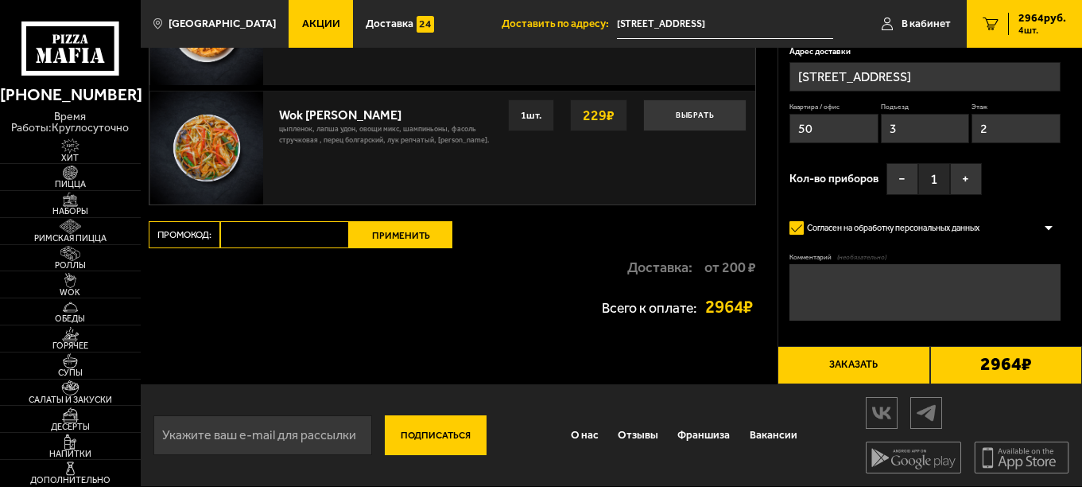
scroll to position [1393, 0]
click at [76, 305] on img at bounding box center [70, 307] width 43 height 15
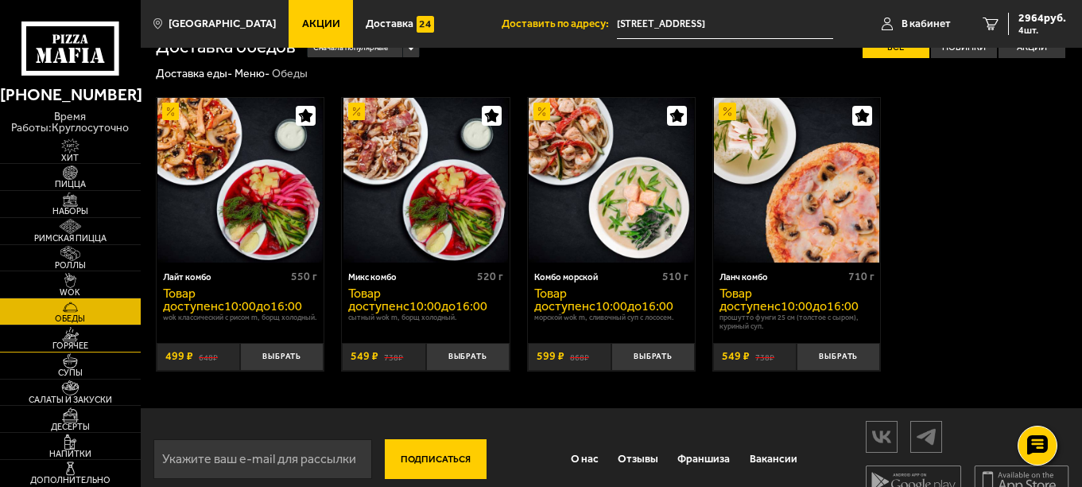
scroll to position [52, 0]
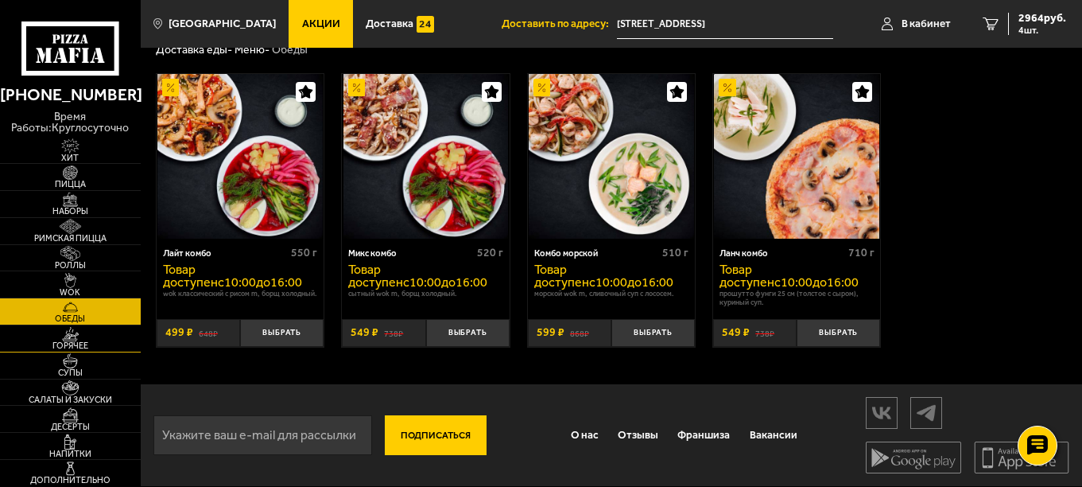
click at [87, 341] on span "Горячее" at bounding box center [70, 345] width 141 height 9
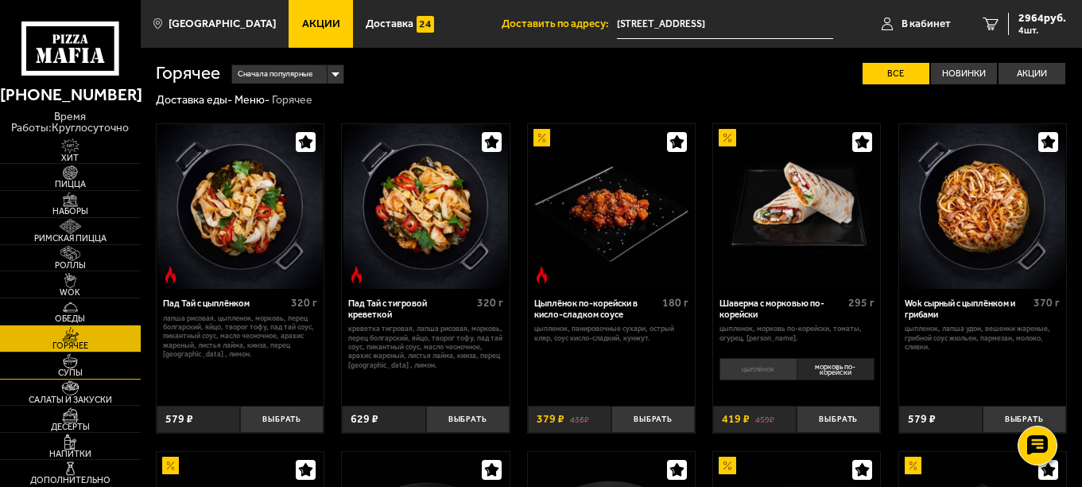
click at [87, 374] on span "Супы" at bounding box center [70, 372] width 141 height 9
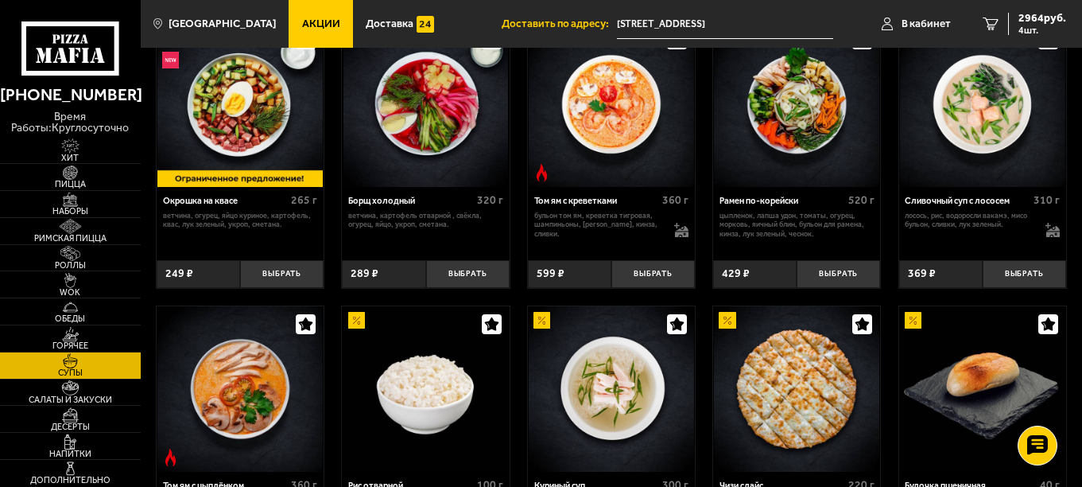
scroll to position [239, 0]
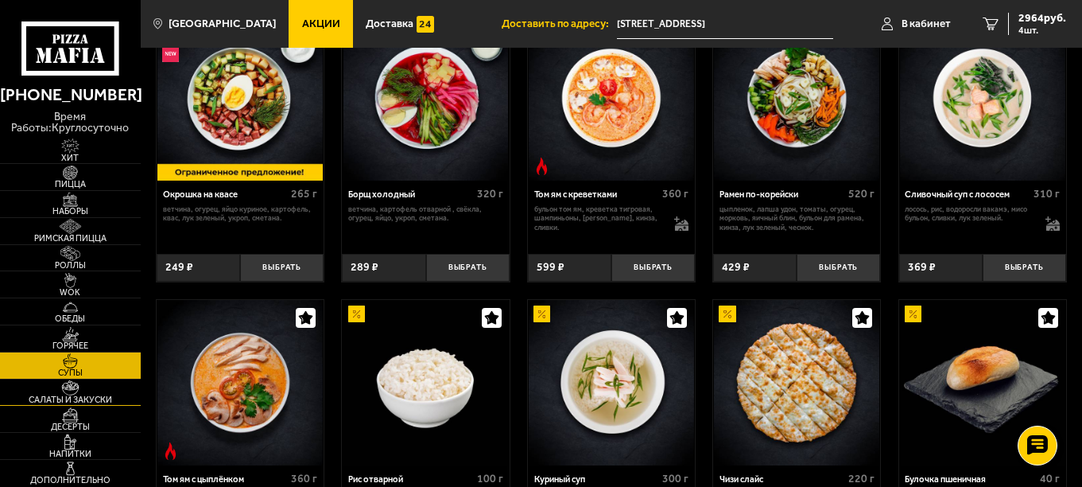
click at [63, 391] on img at bounding box center [70, 387] width 43 height 15
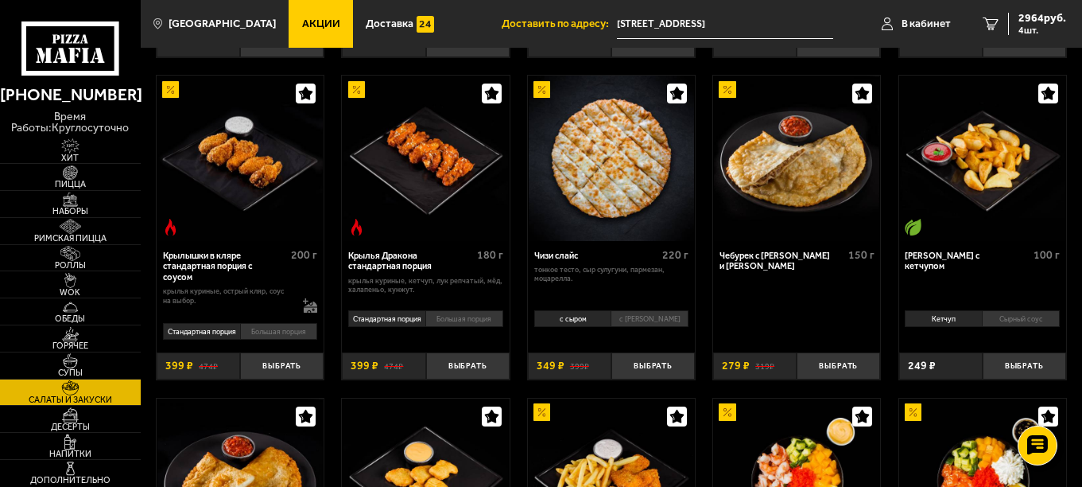
scroll to position [398, 0]
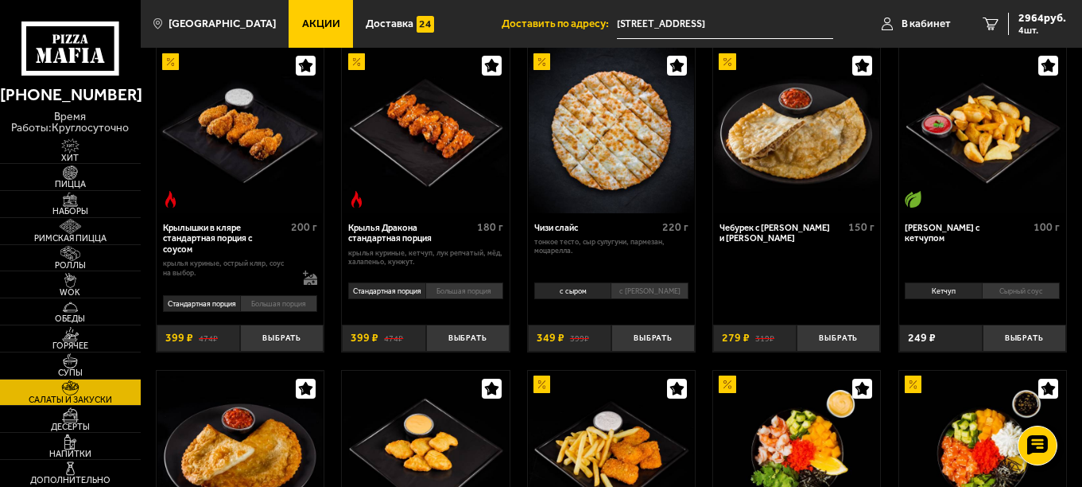
drag, startPoint x: 239, startPoint y: 375, endPoint x: 209, endPoint y: 369, distance: 30.1
click at [209, 370] on div "Тигровые креветки в кляре 8 шт креветка тигровая, темпура. Выбрать 639 ₽ 549 ₽ …" at bounding box center [612, 181] width 942 height 942
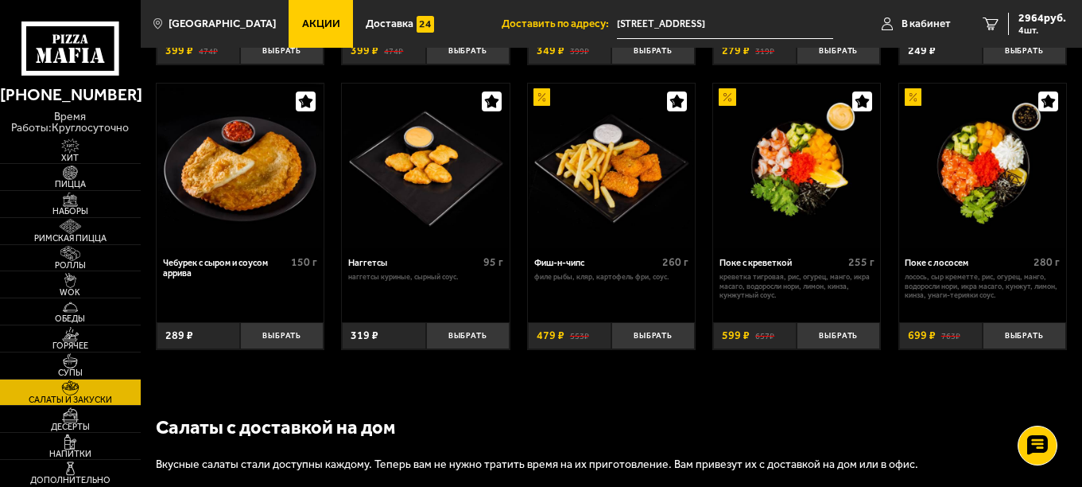
scroll to position [716, 0]
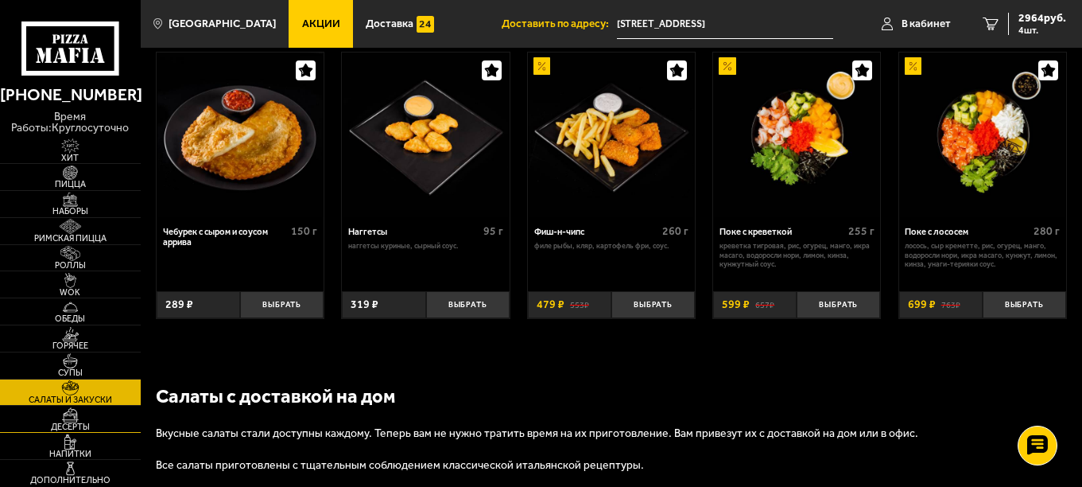
click at [63, 414] on img at bounding box center [70, 414] width 43 height 15
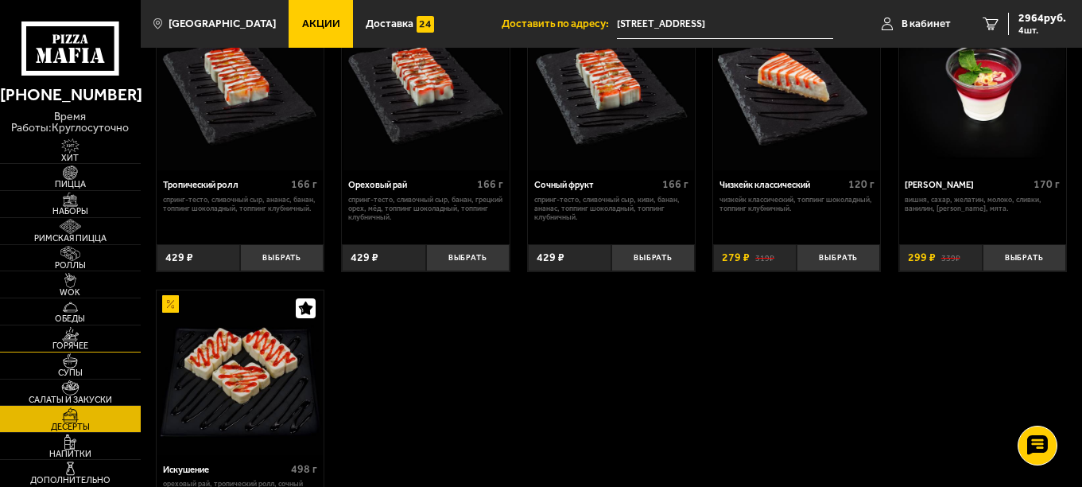
scroll to position [557, 0]
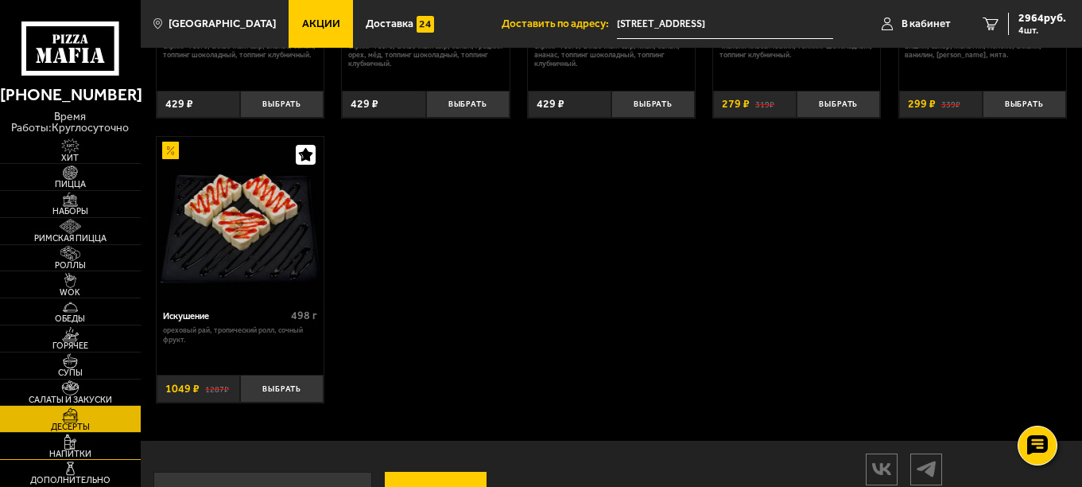
click at [84, 445] on img at bounding box center [70, 441] width 43 height 15
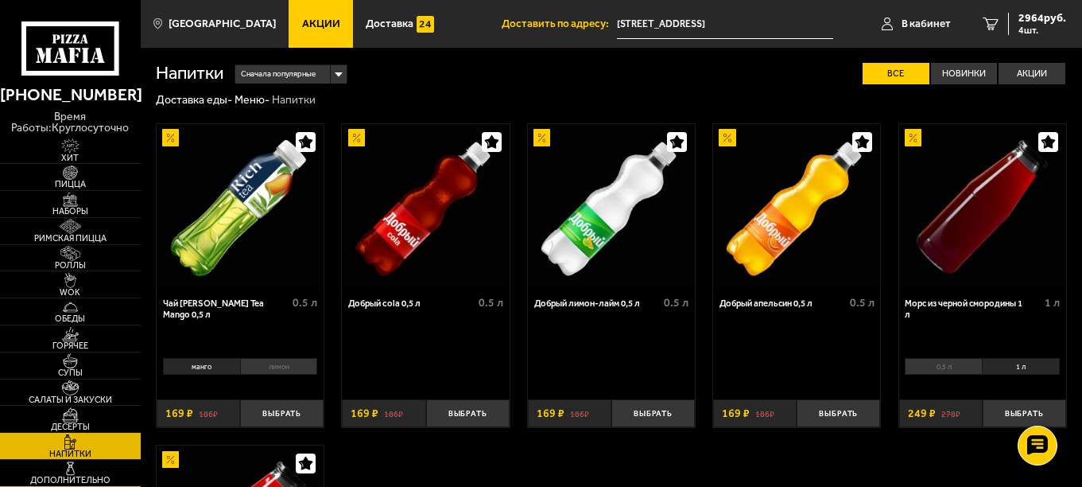
click at [77, 473] on img at bounding box center [70, 468] width 43 height 15
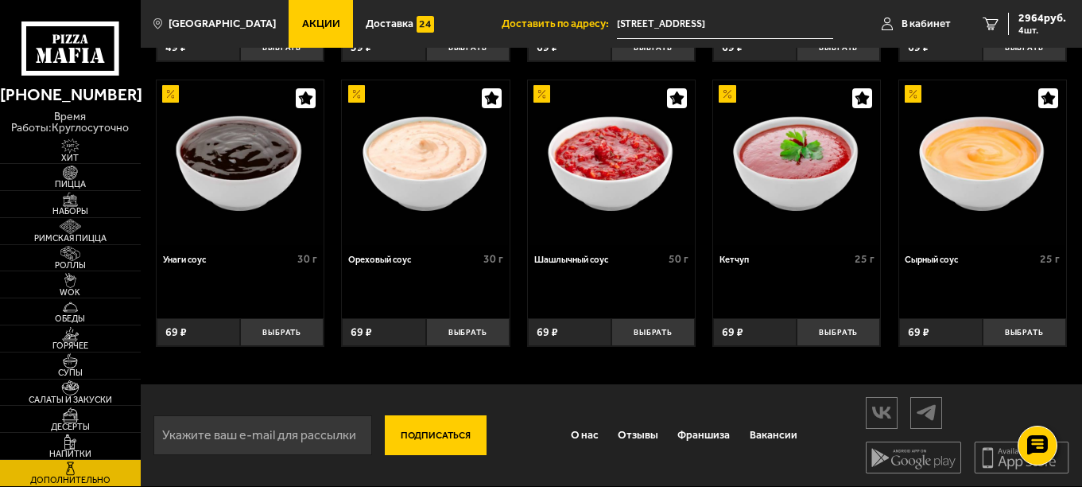
scroll to position [616, 0]
click at [77, 278] on img at bounding box center [70, 280] width 43 height 15
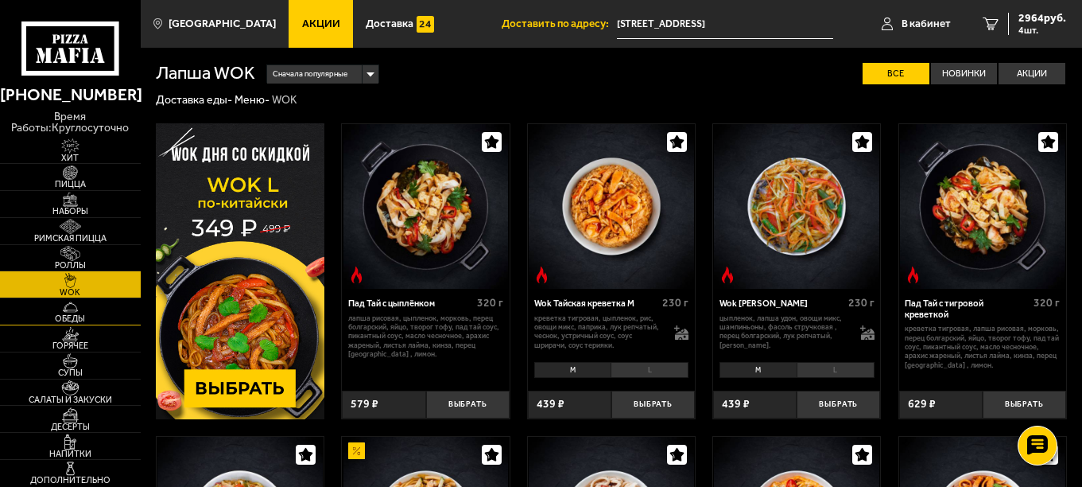
click at [74, 313] on img at bounding box center [70, 307] width 43 height 15
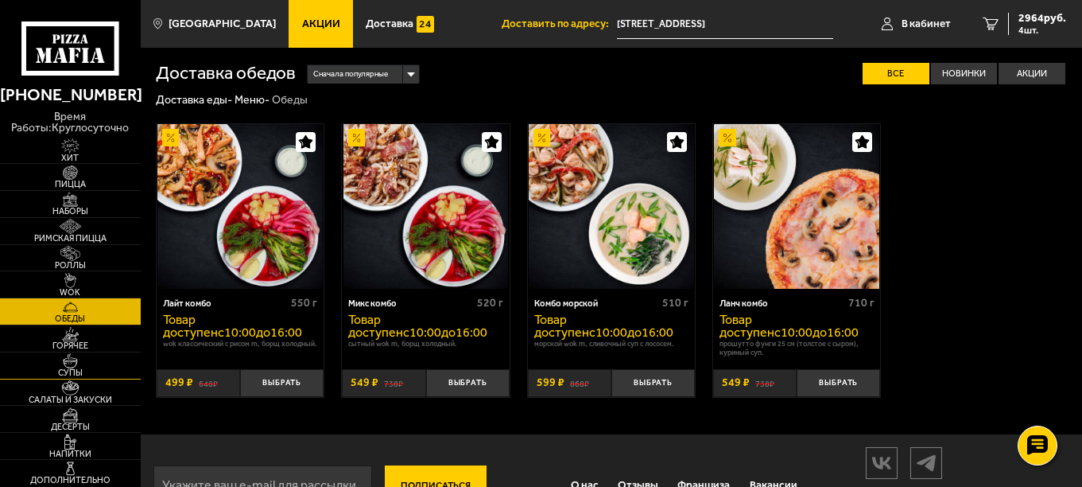
click at [71, 354] on img at bounding box center [70, 360] width 43 height 15
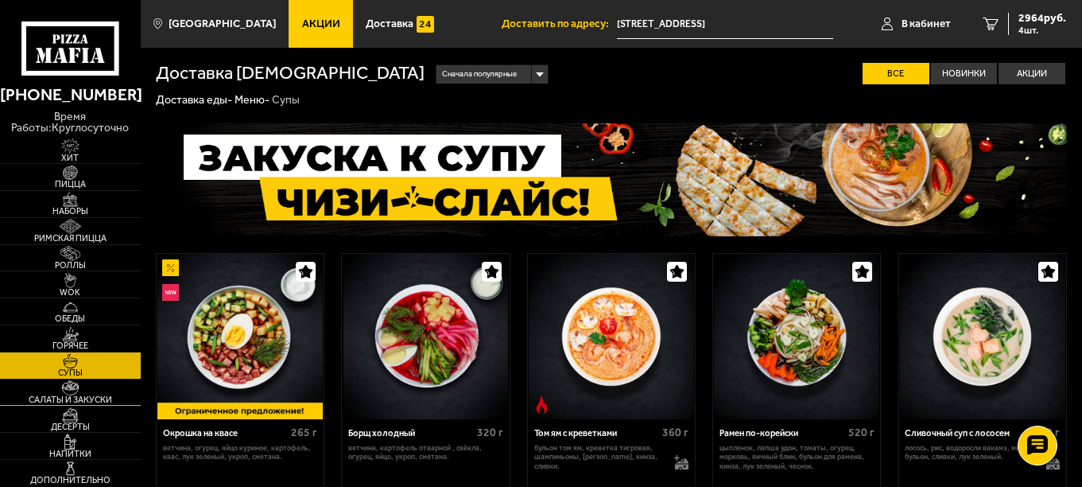
click at [60, 387] on img at bounding box center [70, 387] width 43 height 15
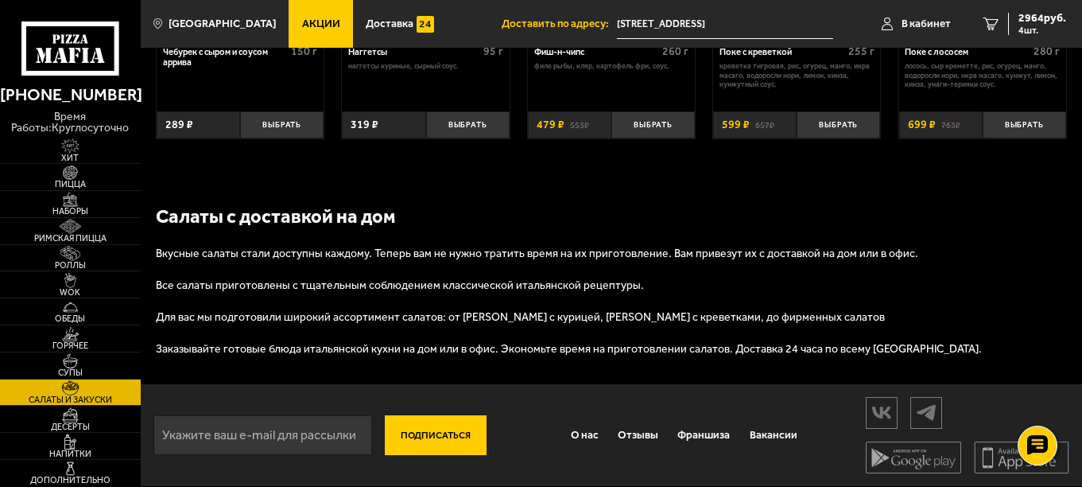
scroll to position [422, 0]
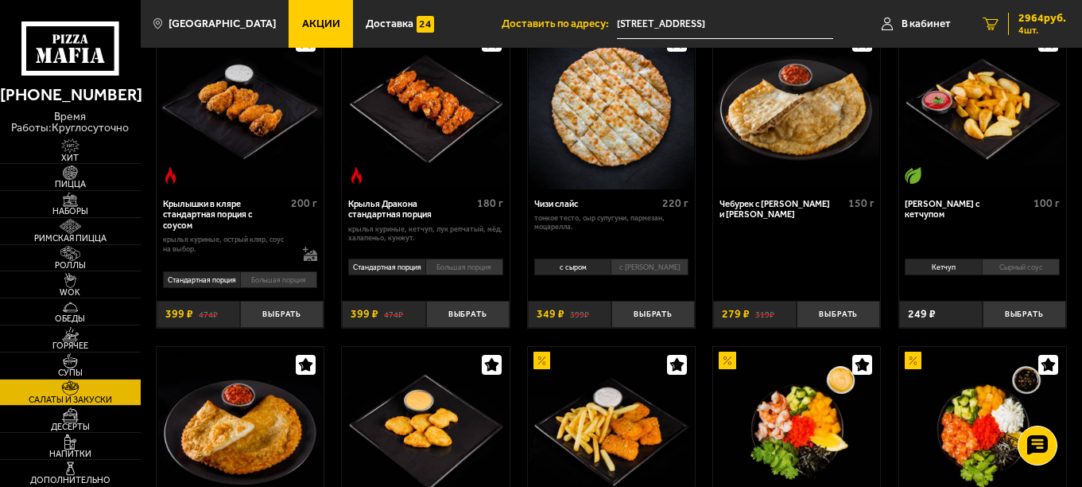
click at [1036, 37] on link "4 2964 руб. 4 шт." at bounding box center [1024, 24] width 115 height 48
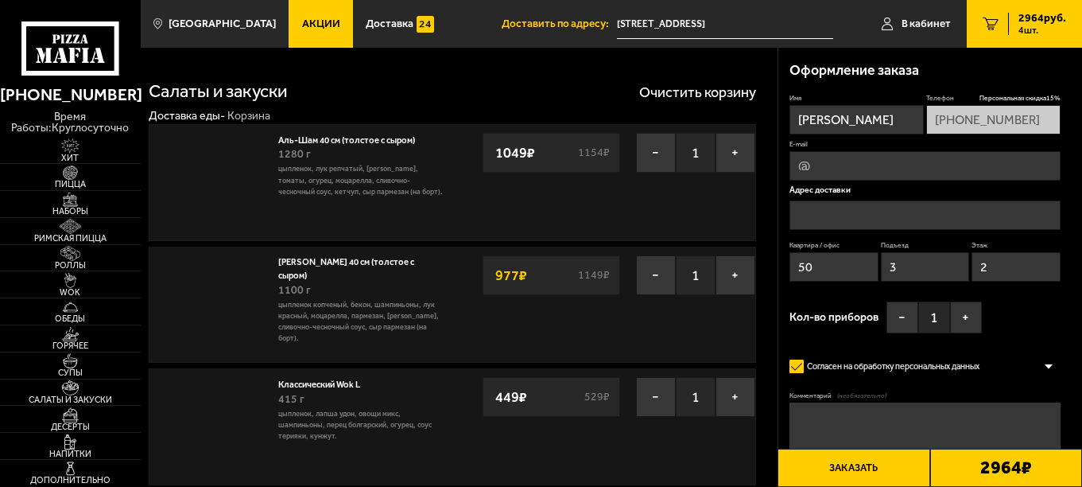
type input "[STREET_ADDRESS]"
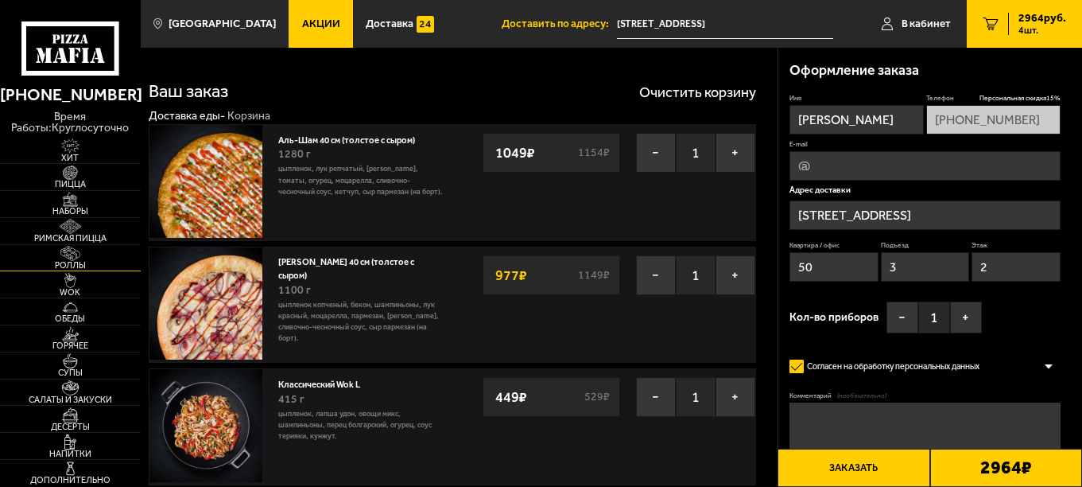
click at [71, 245] on link "Роллы" at bounding box center [70, 258] width 141 height 26
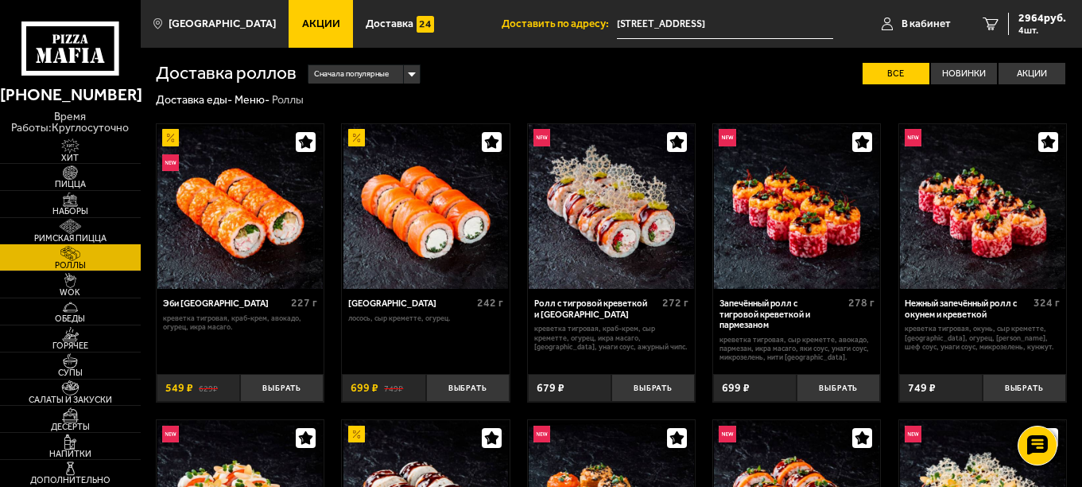
click at [72, 227] on img at bounding box center [70, 226] width 43 height 15
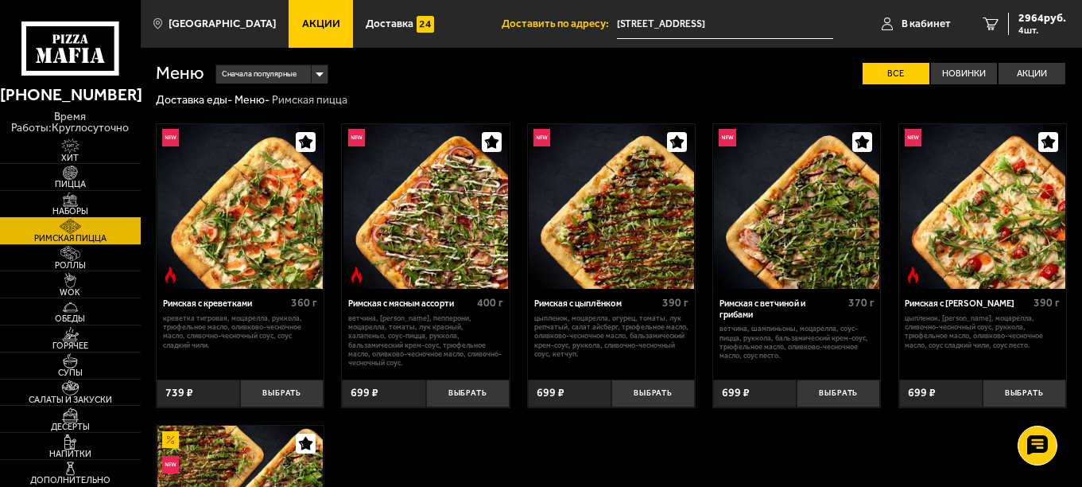
click at [71, 204] on img at bounding box center [70, 199] width 43 height 15
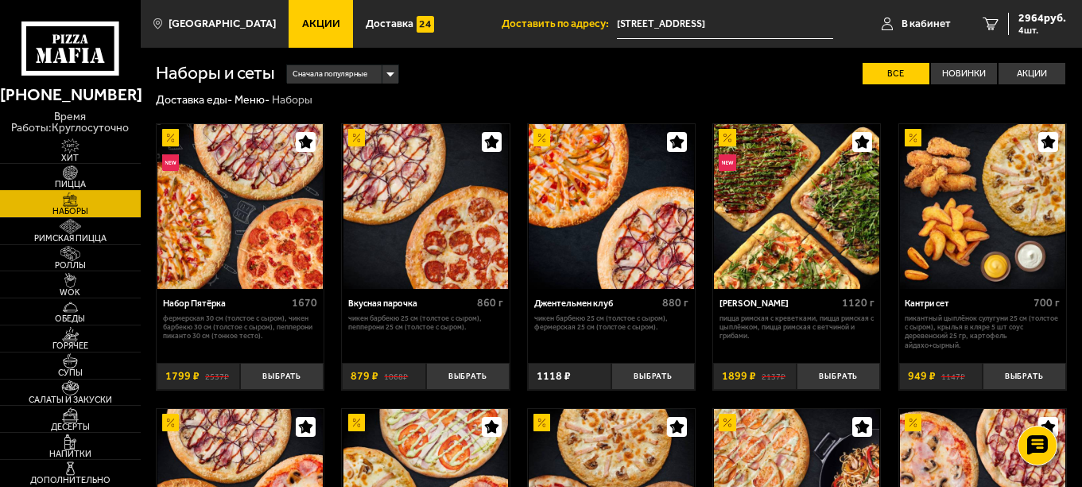
click at [72, 182] on span "Пицца" at bounding box center [70, 184] width 141 height 9
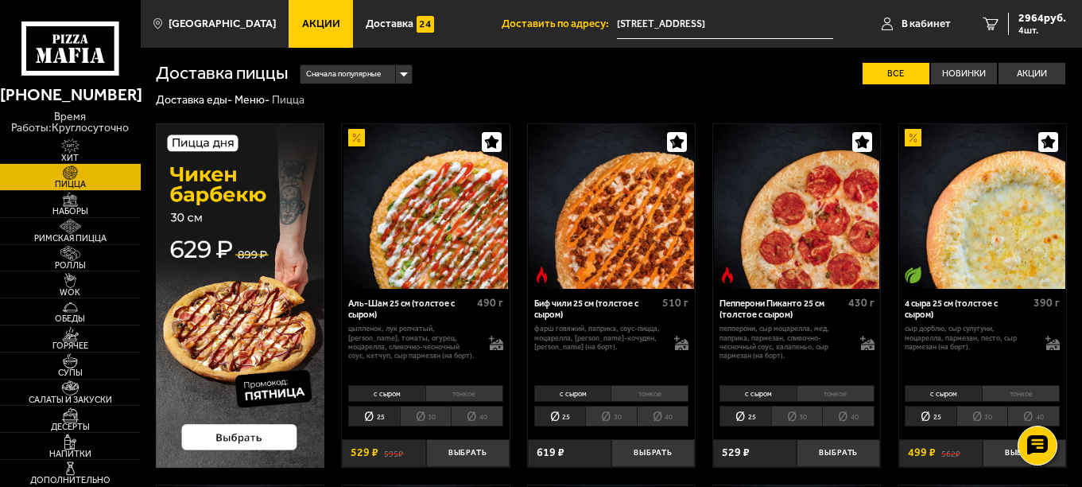
click at [472, 415] on li "40" at bounding box center [477, 416] width 52 height 21
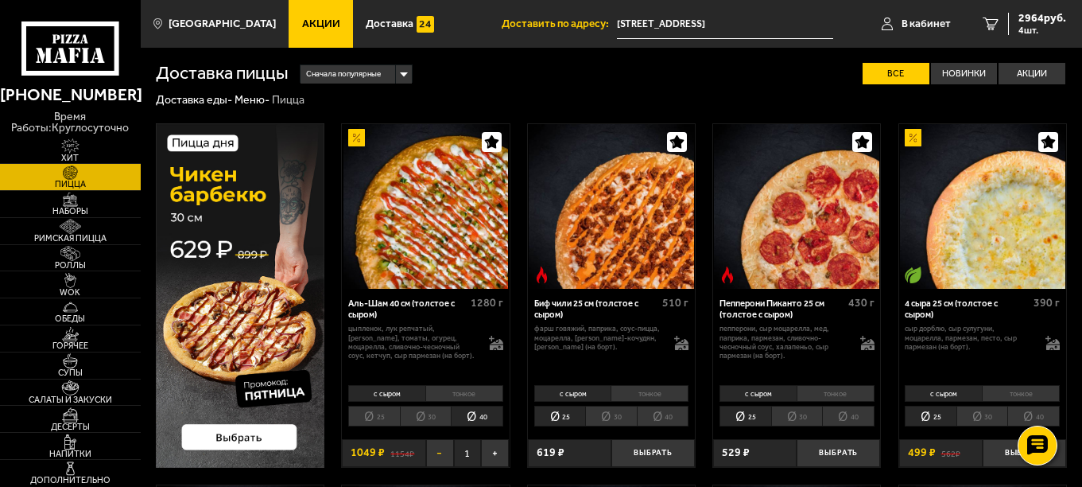
click at [445, 454] on button "−" at bounding box center [440, 453] width 28 height 28
click at [74, 280] on img at bounding box center [70, 280] width 43 height 15
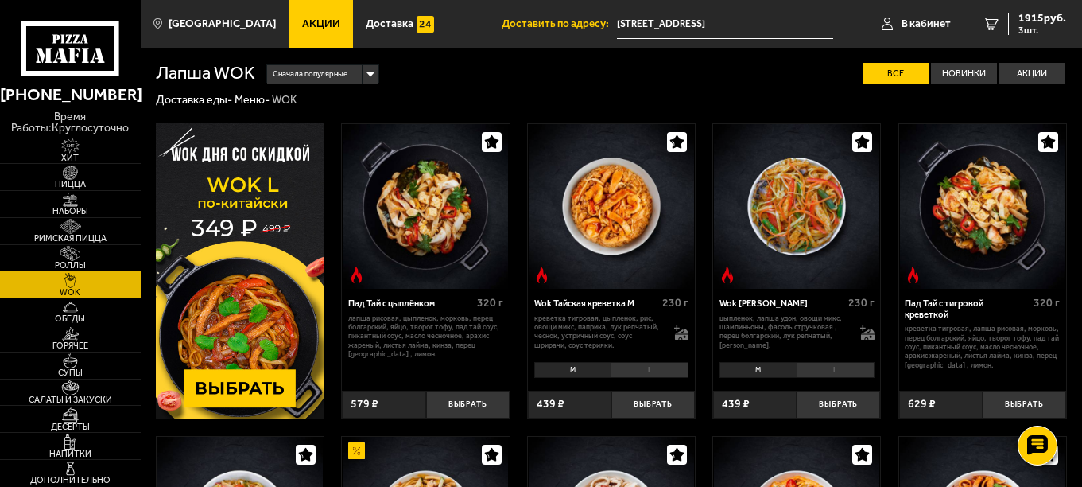
click at [72, 309] on img at bounding box center [70, 307] width 43 height 15
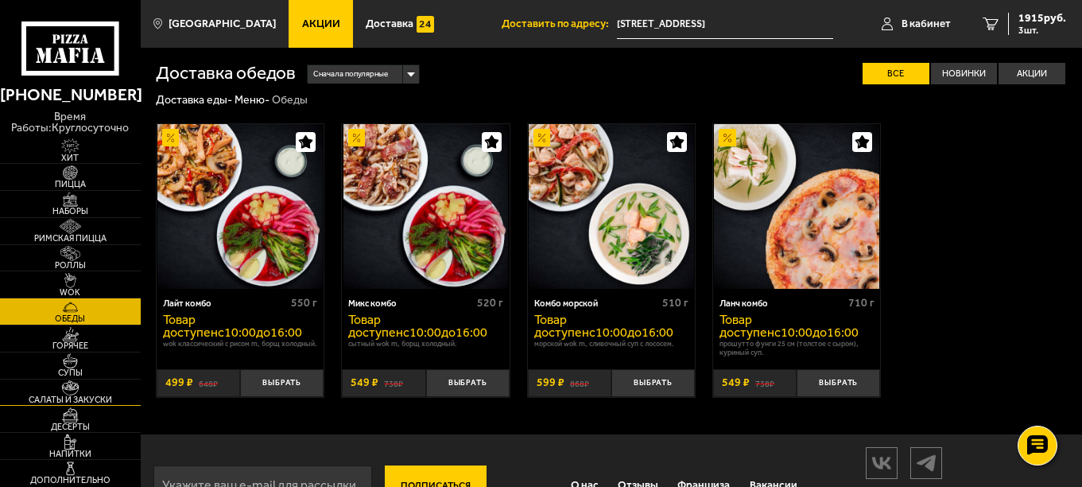
click at [67, 383] on img at bounding box center [70, 387] width 43 height 15
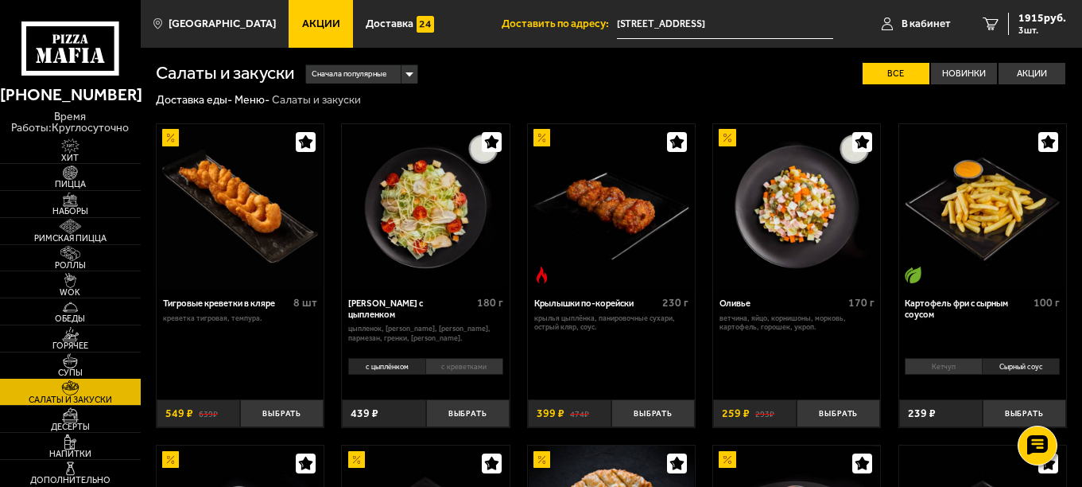
click at [67, 372] on span "Супы" at bounding box center [70, 372] width 141 height 9
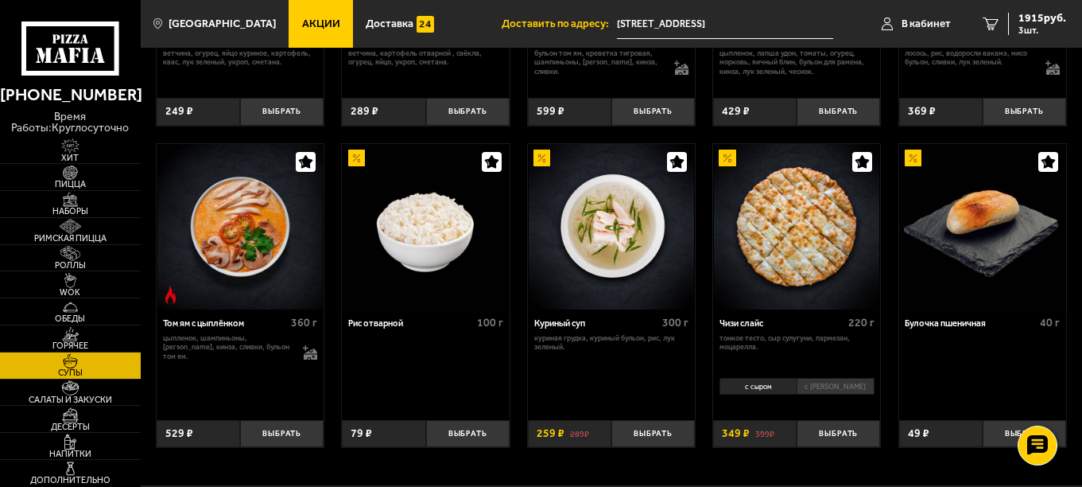
scroll to position [418, 0]
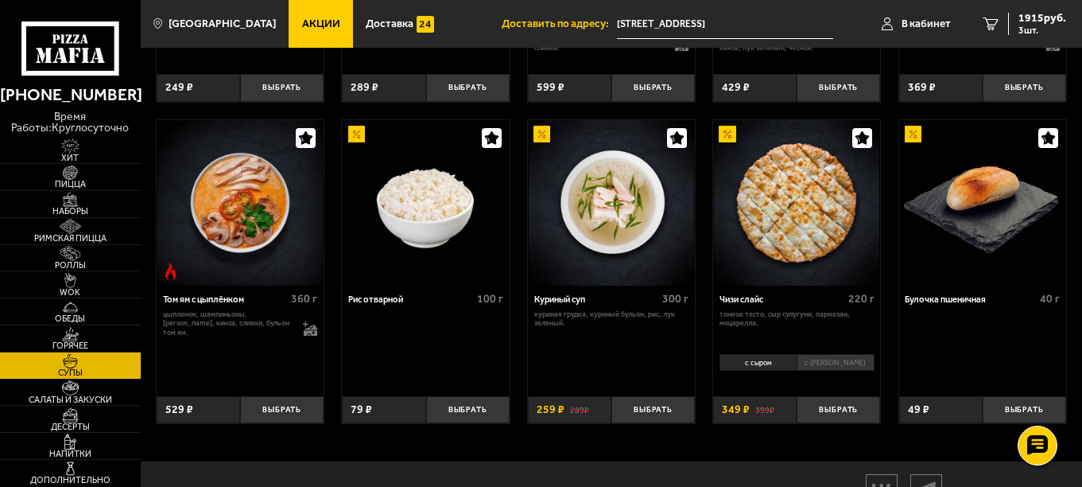
drag, startPoint x: 73, startPoint y: 340, endPoint x: 74, endPoint y: 375, distance: 34.2
click at [73, 338] on link "Горячее" at bounding box center [70, 338] width 141 height 26
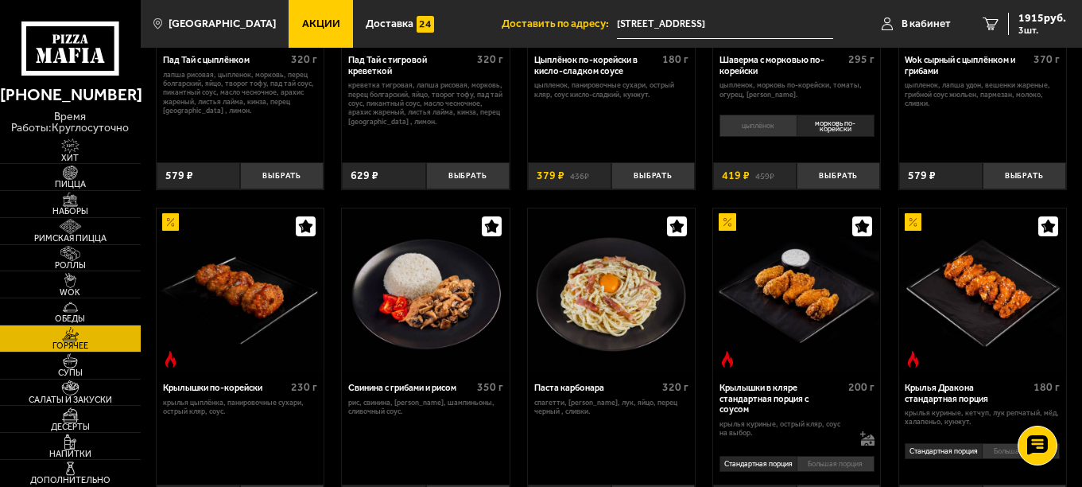
scroll to position [398, 0]
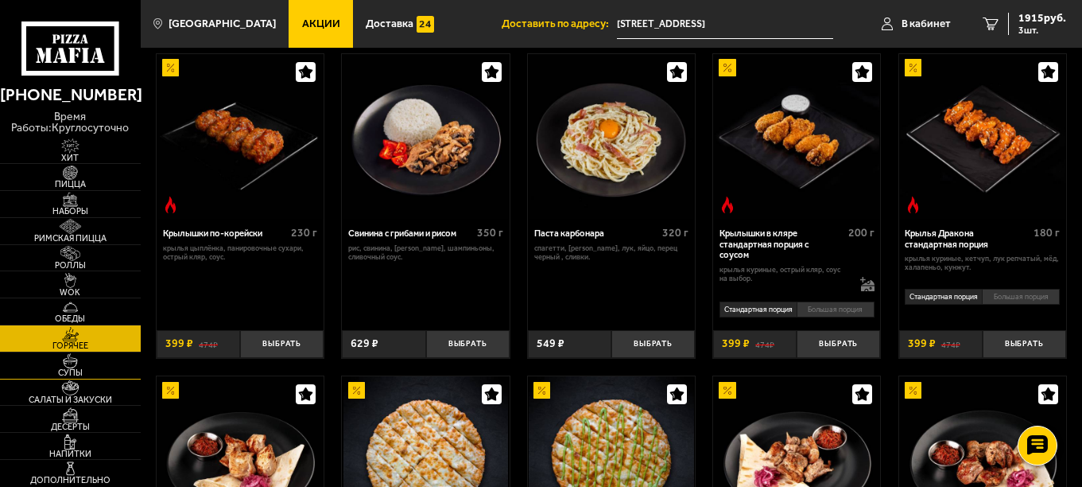
click at [60, 364] on img at bounding box center [70, 360] width 43 height 15
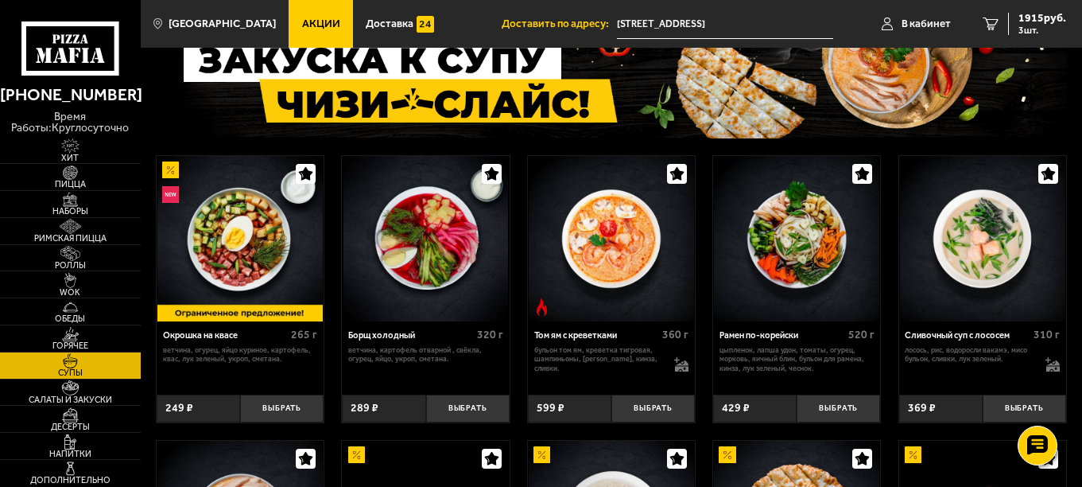
scroll to position [239, 0]
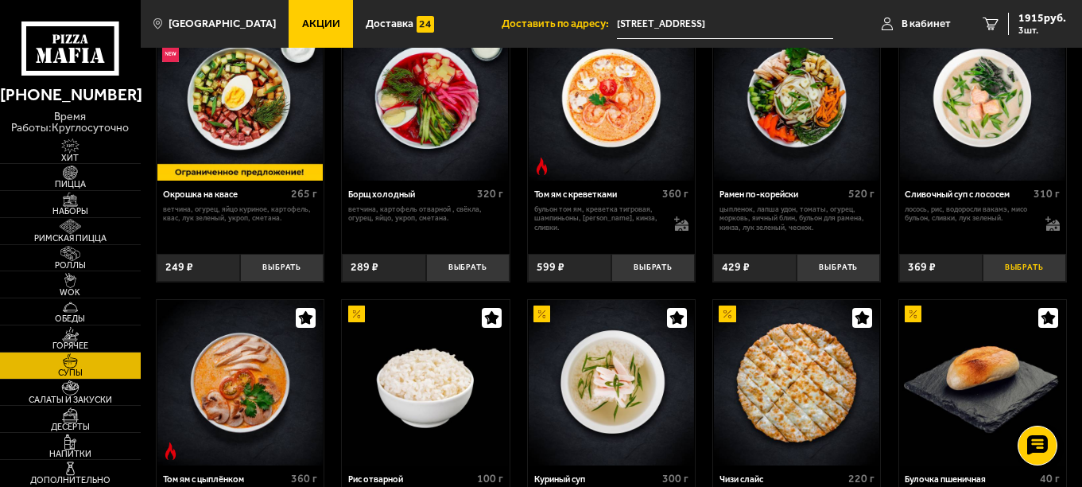
click at [1011, 271] on button "Выбрать" at bounding box center [1025, 268] width 84 height 28
click at [1061, 227] on div "Сливочный суп с лососем 310 г лосось, рис, водоросли вакамэ, мисо бульон, сливк…" at bounding box center [983, 213] width 167 height 65
click at [1054, 227] on icon at bounding box center [1054, 228] width 14 height 6
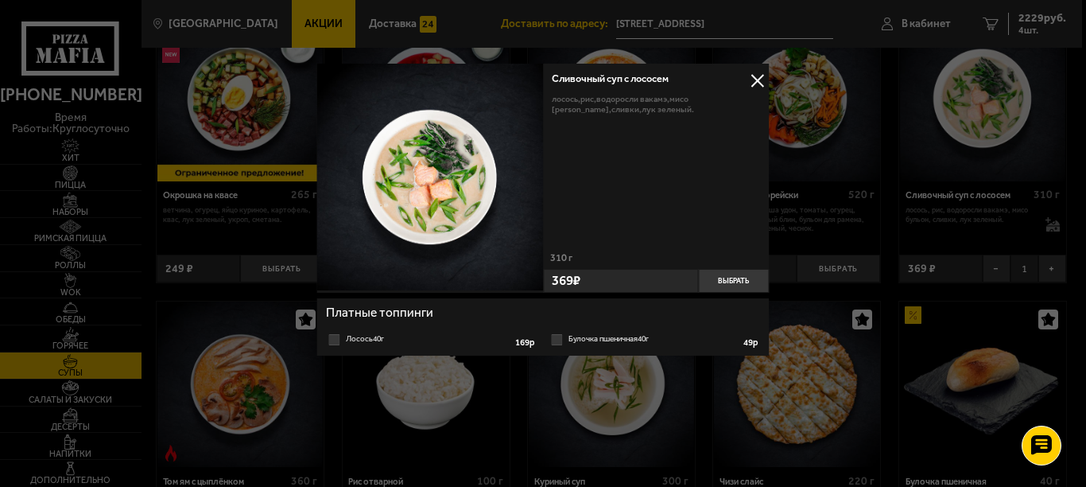
click at [761, 79] on button at bounding box center [758, 81] width 24 height 24
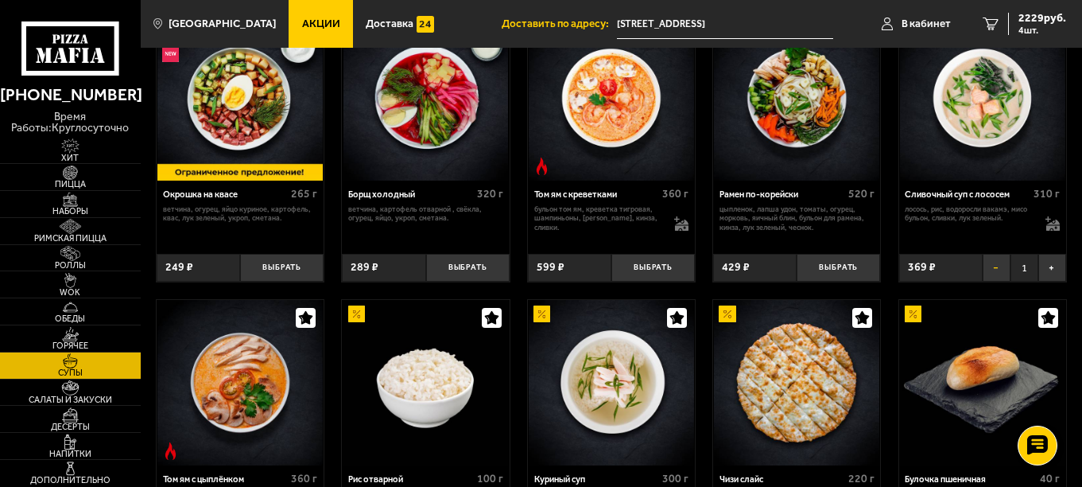
click at [992, 274] on button "−" at bounding box center [997, 268] width 28 height 28
click at [1056, 228] on icon at bounding box center [1051, 222] width 11 height 12
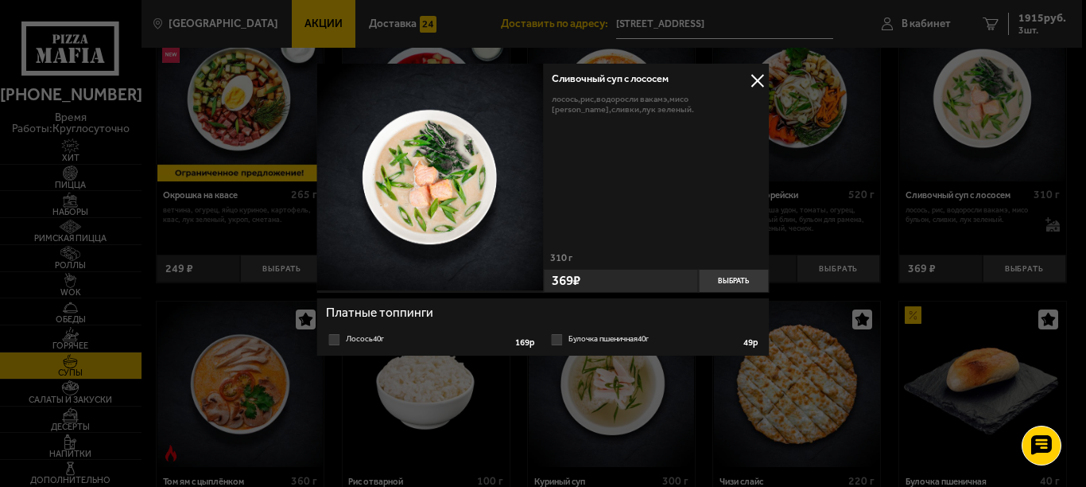
click at [329, 339] on label "Лосось 40г 1 2 3 4 5 6 7 8" at bounding box center [432, 339] width 212 height 17
click at [0, 0] on input "Лосось 40г 1 2 3 4 5 6 7 8" at bounding box center [0, 0] width 0 height 0
click at [334, 336] on label "Лосось 40г 1 2 3 4 5 6 7 8" at bounding box center [432, 339] width 212 height 17
click at [0, 0] on input "Лосось 40г 1 2 3 4 5 6 7 8" at bounding box center [0, 0] width 0 height 0
click at [758, 83] on button at bounding box center [758, 81] width 24 height 24
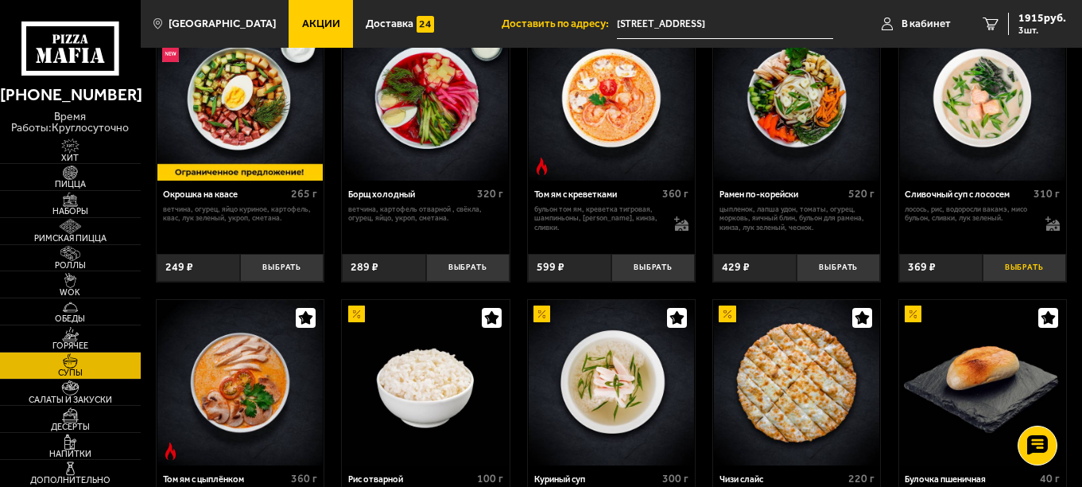
click at [1024, 270] on button "Выбрать" at bounding box center [1025, 268] width 84 height 28
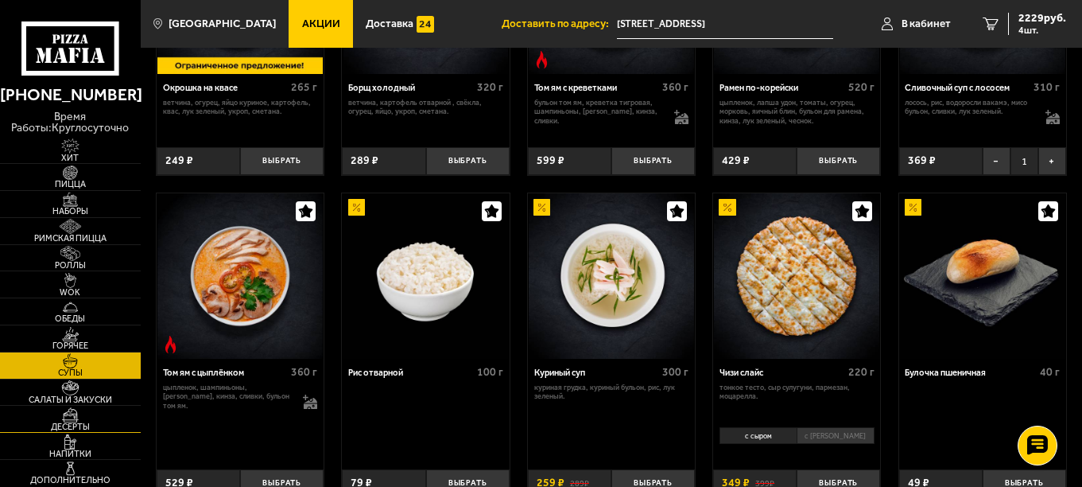
scroll to position [477, 0]
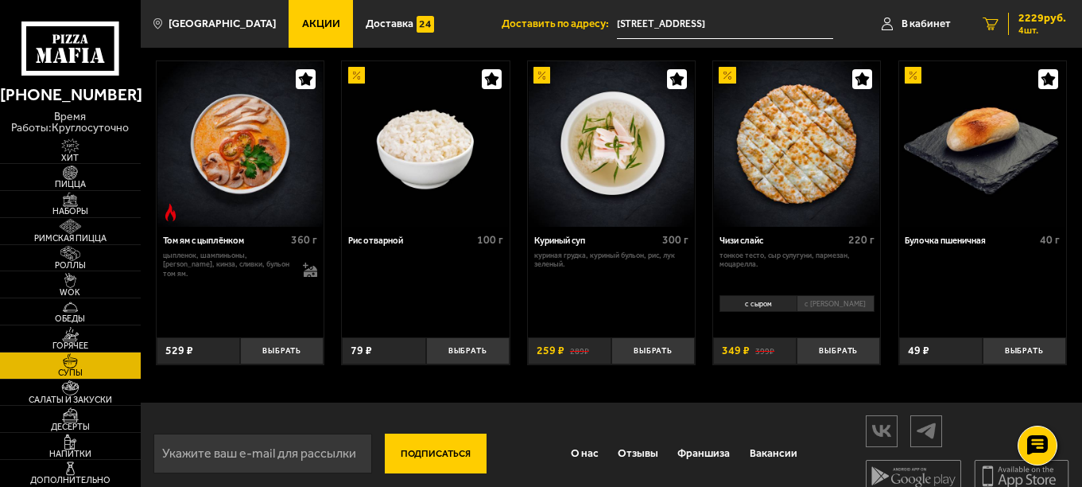
click at [1024, 25] on span "4 шт." at bounding box center [1043, 30] width 48 height 10
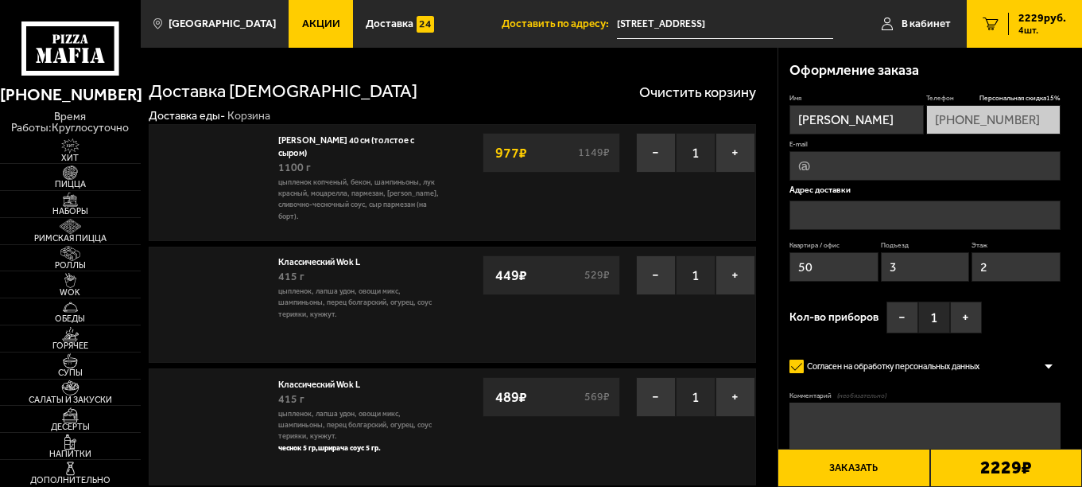
type input "[STREET_ADDRESS]"
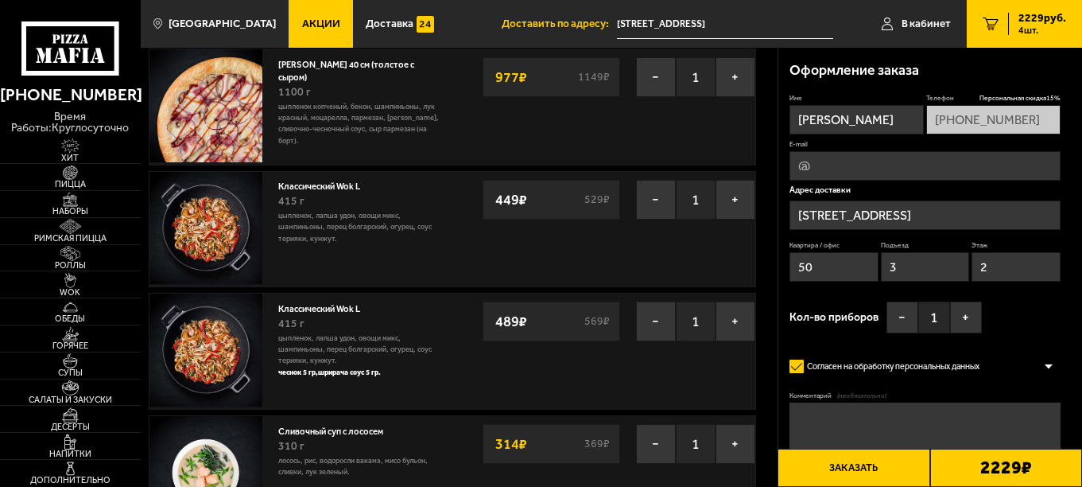
scroll to position [159, 0]
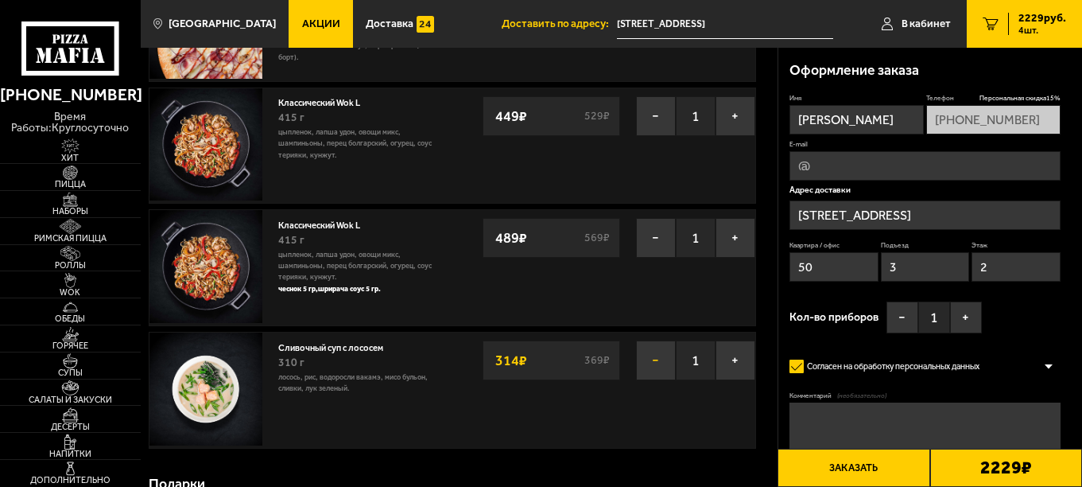
click at [653, 355] on button "−" at bounding box center [656, 360] width 40 height 40
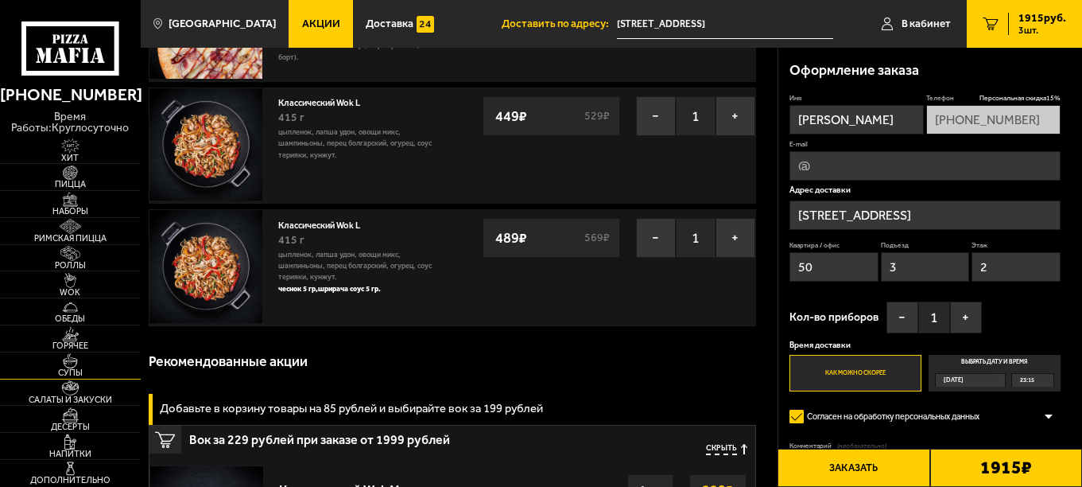
click at [75, 366] on img at bounding box center [70, 360] width 43 height 15
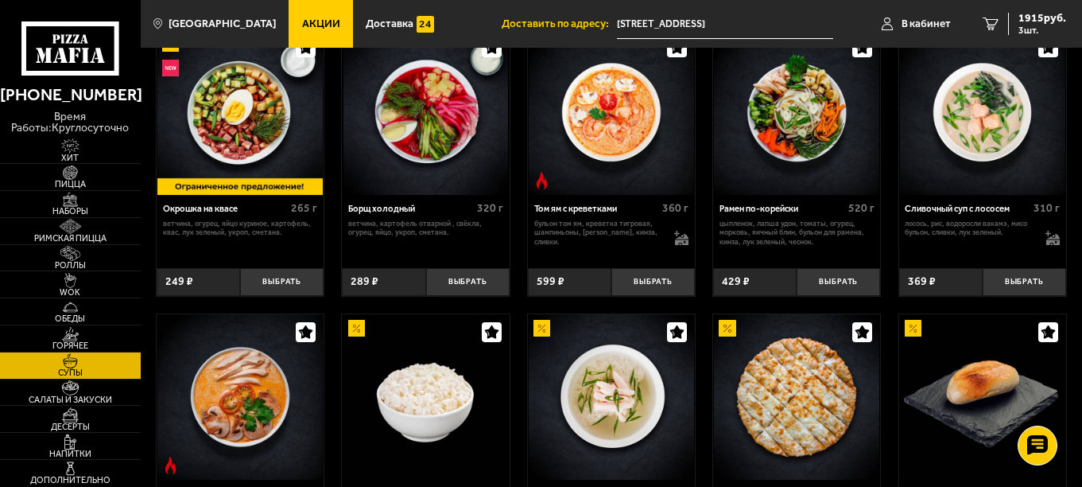
scroll to position [239, 0]
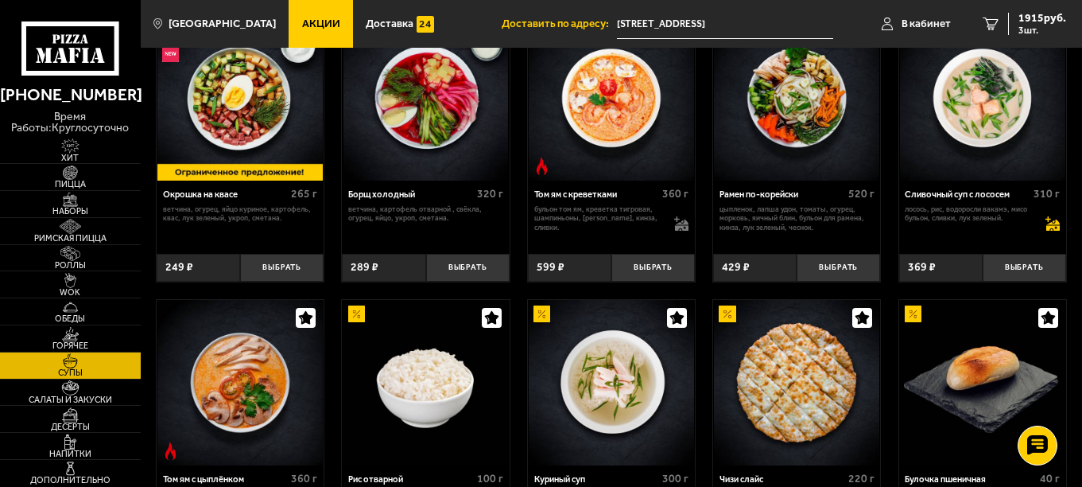
click at [1050, 223] on icon at bounding box center [1053, 223] width 14 height 14
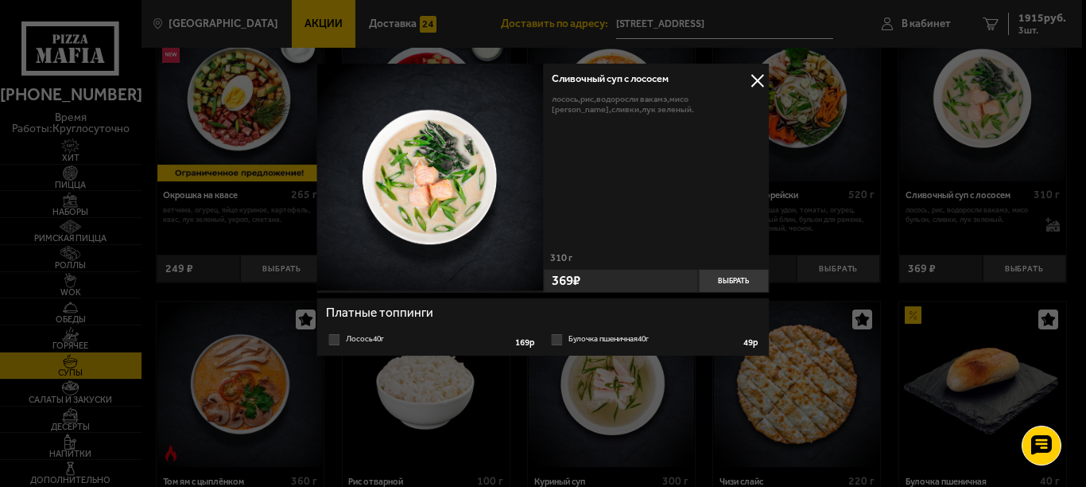
click at [331, 339] on label "Лосось 40г 1 2 3 4 5 6 7 8" at bounding box center [432, 339] width 212 height 17
click at [0, 0] on input "Лосось 40г 1 2 3 4 5 6 7 8" at bounding box center [0, 0] width 0 height 0
click at [748, 282] on button "Выбрать" at bounding box center [734, 281] width 72 height 24
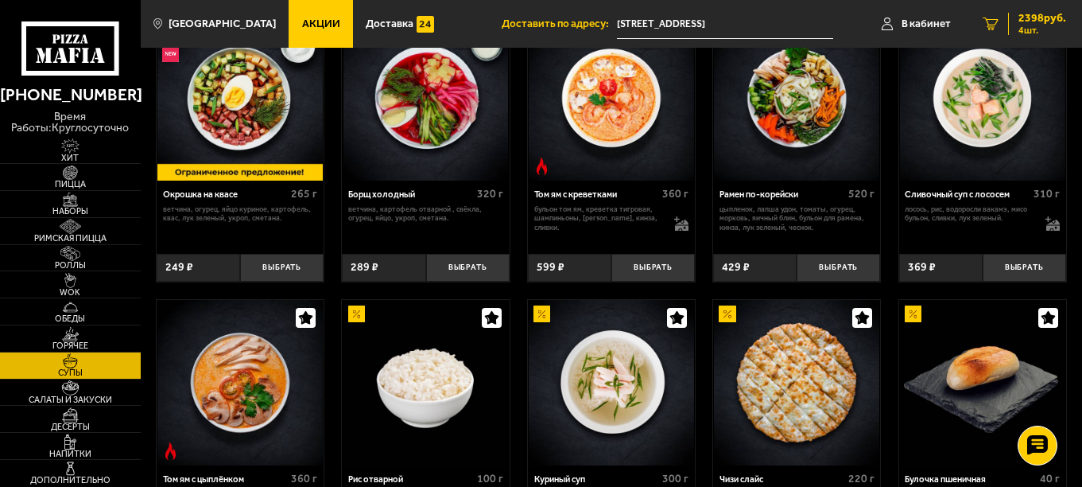
click at [1047, 17] on span "2398 руб." at bounding box center [1043, 18] width 48 height 11
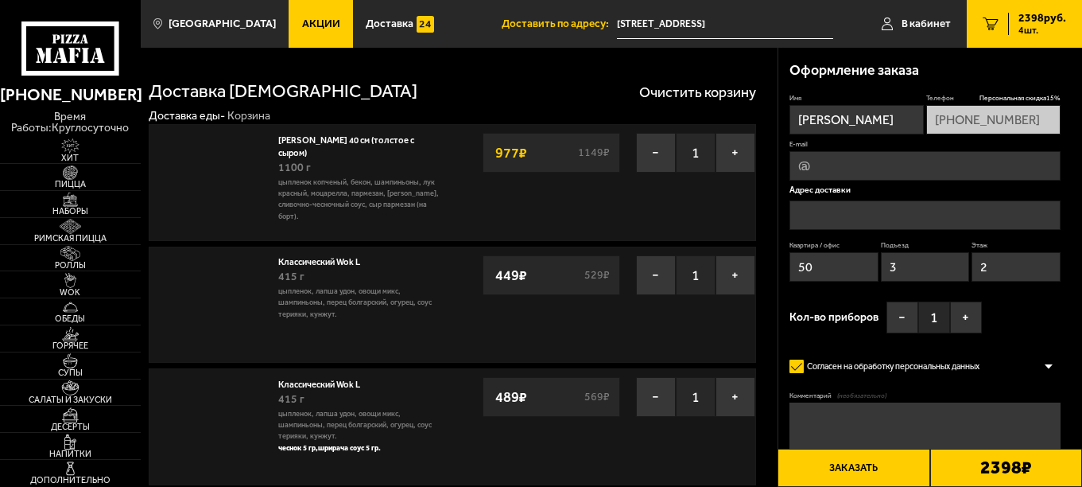
type input "[STREET_ADDRESS]"
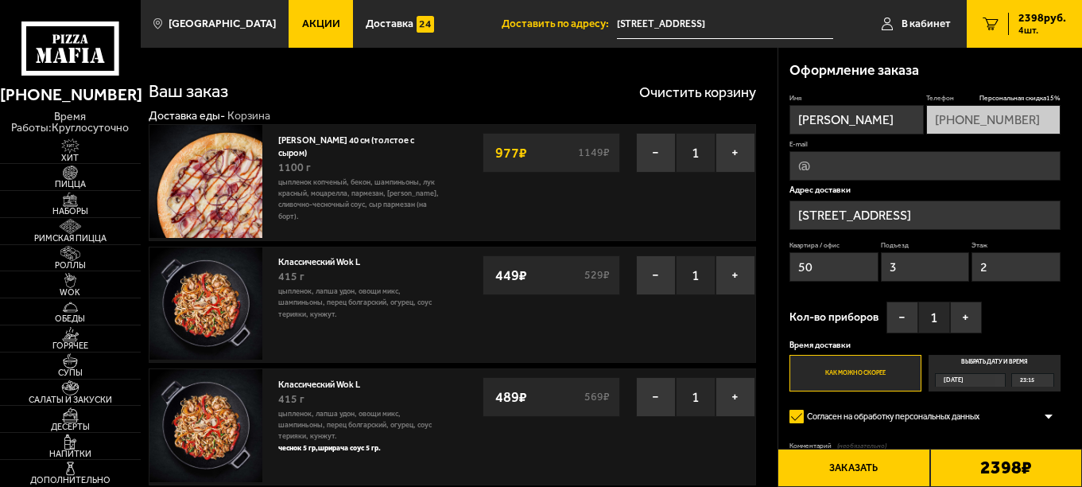
scroll to position [318, 0]
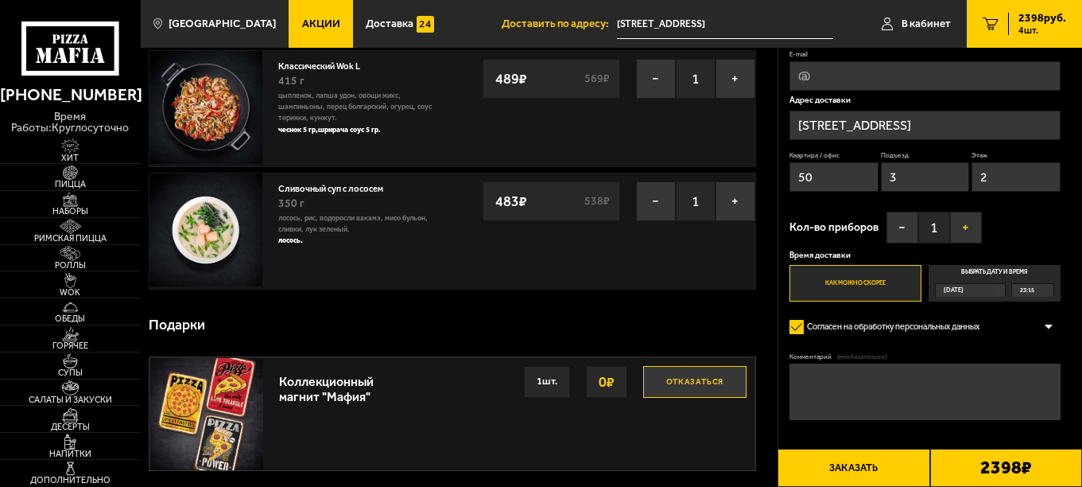
click at [955, 223] on button "+" at bounding box center [966, 228] width 32 height 32
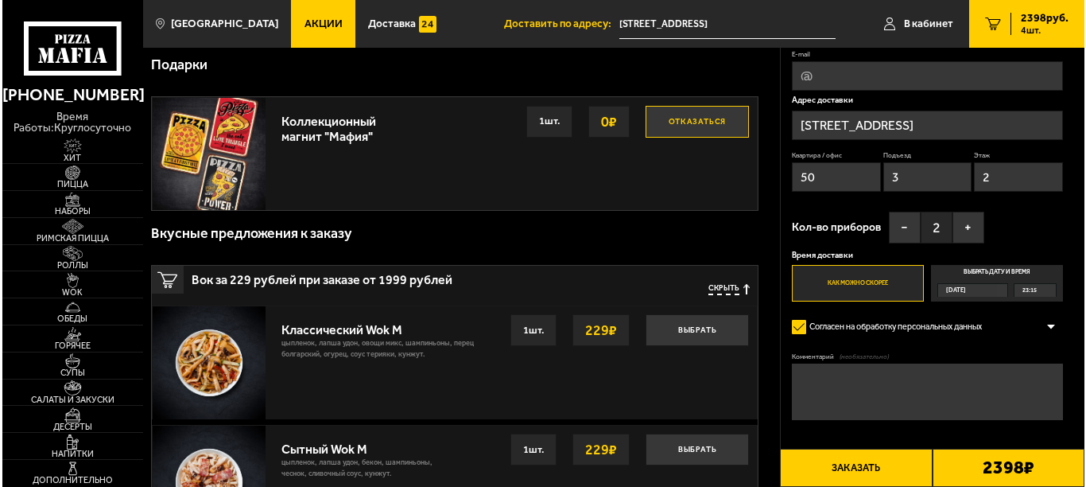
scroll to position [875, 0]
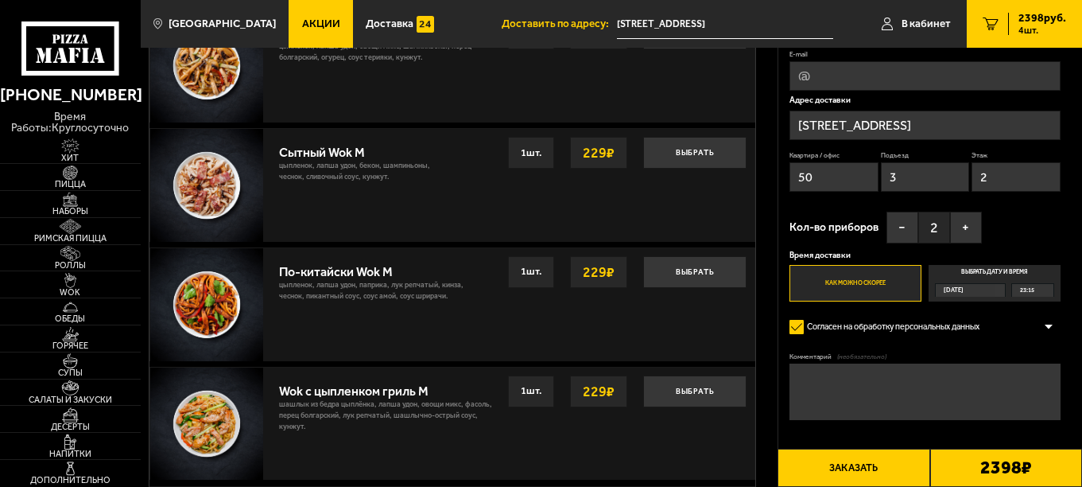
click at [880, 470] on button "Заказать" at bounding box center [854, 468] width 152 height 38
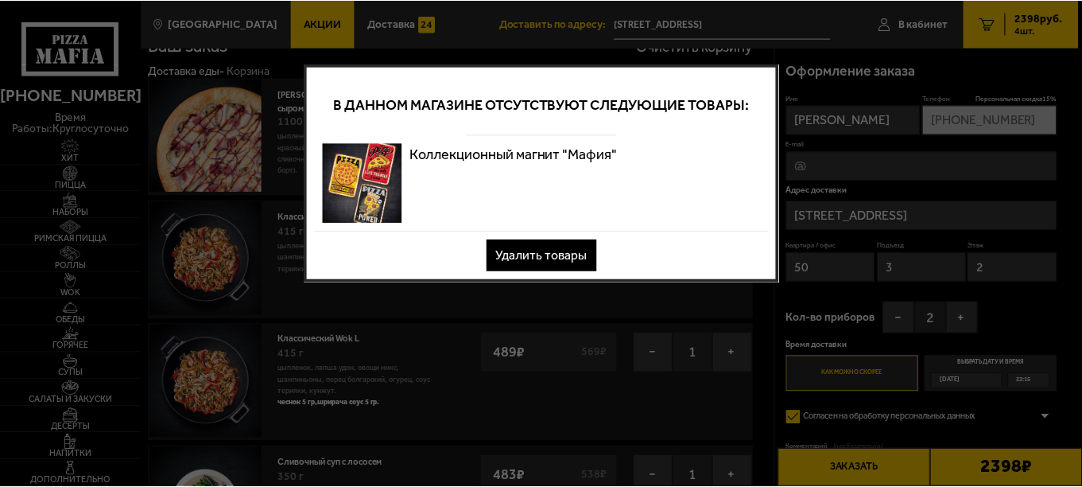
scroll to position [0, 0]
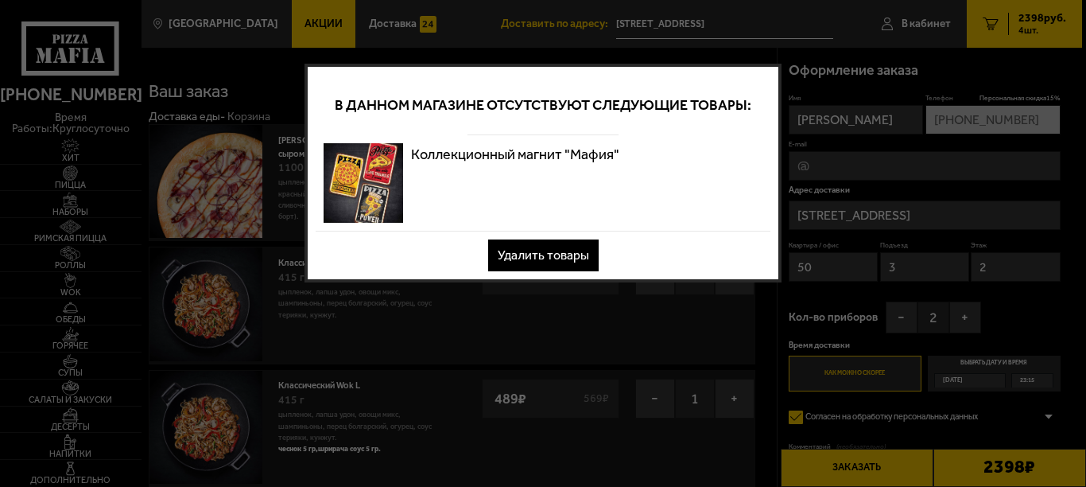
click at [542, 252] on button "Удалить товары" at bounding box center [543, 255] width 111 height 32
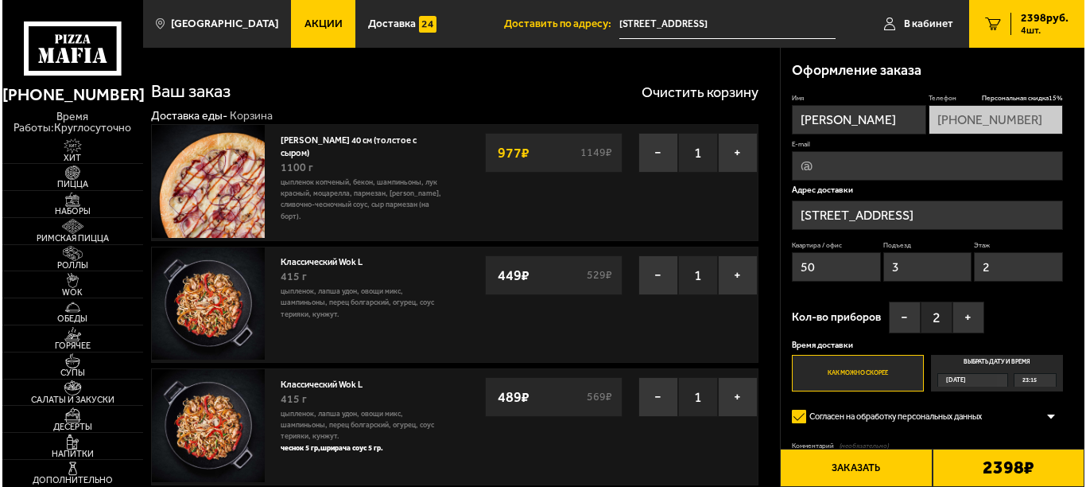
scroll to position [398, 0]
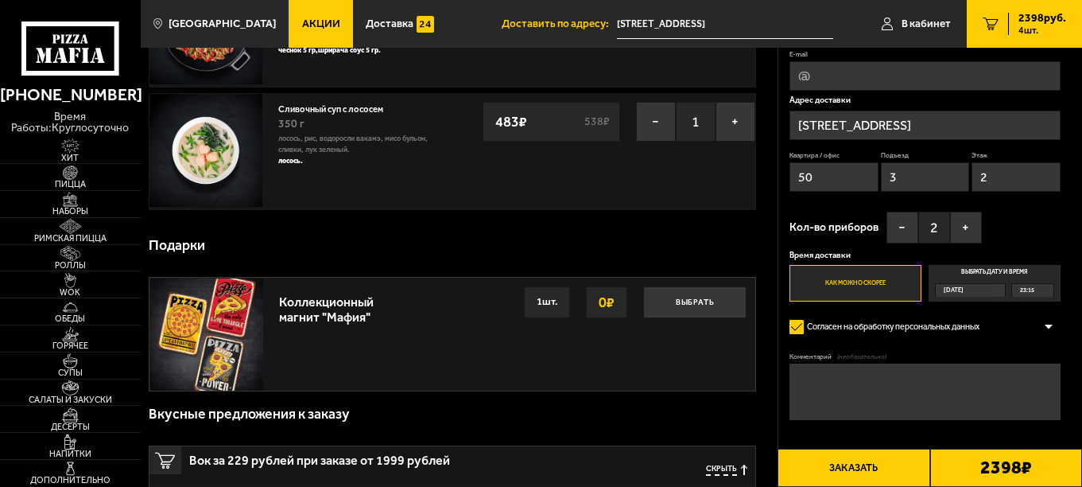
click at [865, 470] on button "Заказать" at bounding box center [854, 468] width 152 height 38
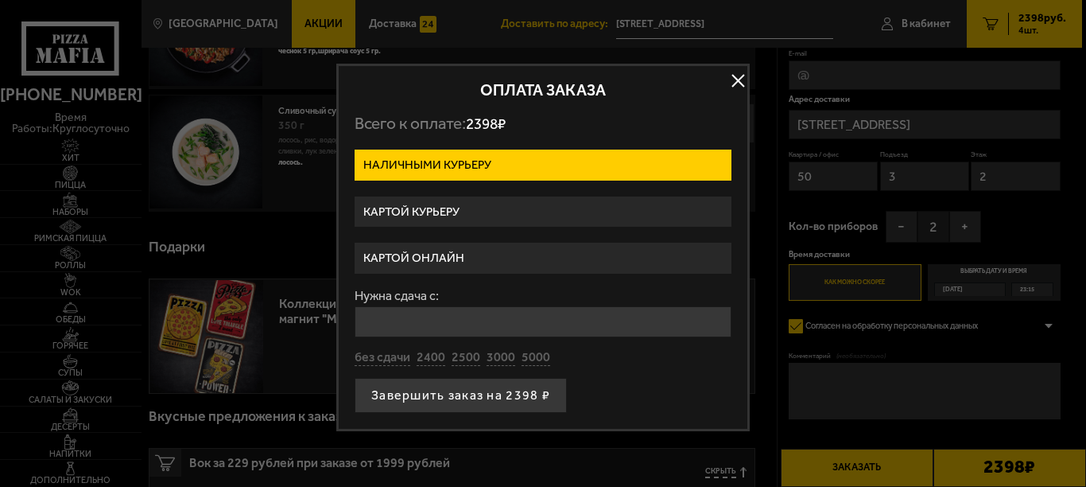
click at [425, 254] on label "Картой онлайн" at bounding box center [543, 258] width 377 height 31
click at [0, 0] on input "Картой онлайн" at bounding box center [0, 0] width 0 height 0
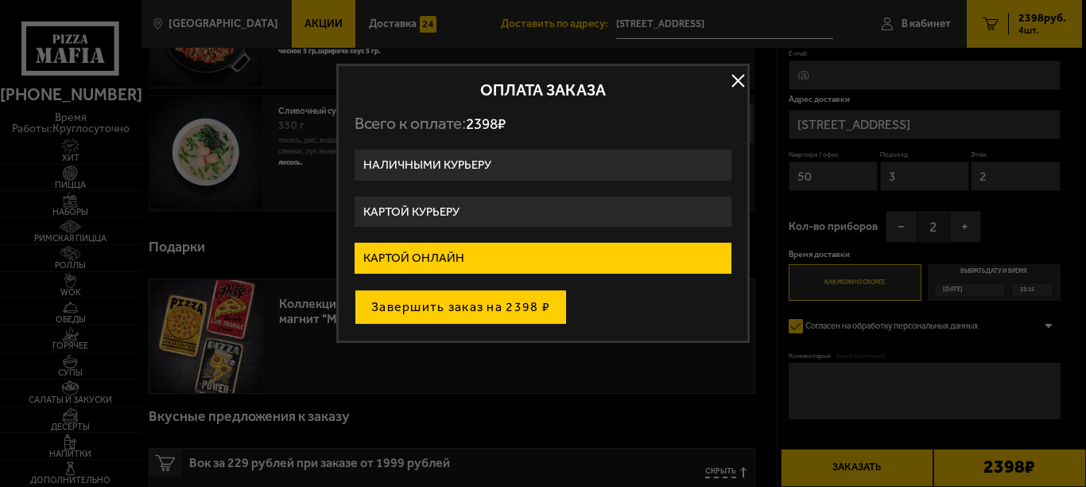
click at [433, 301] on button "Завершить заказ на 2398 ₽" at bounding box center [461, 307] width 212 height 35
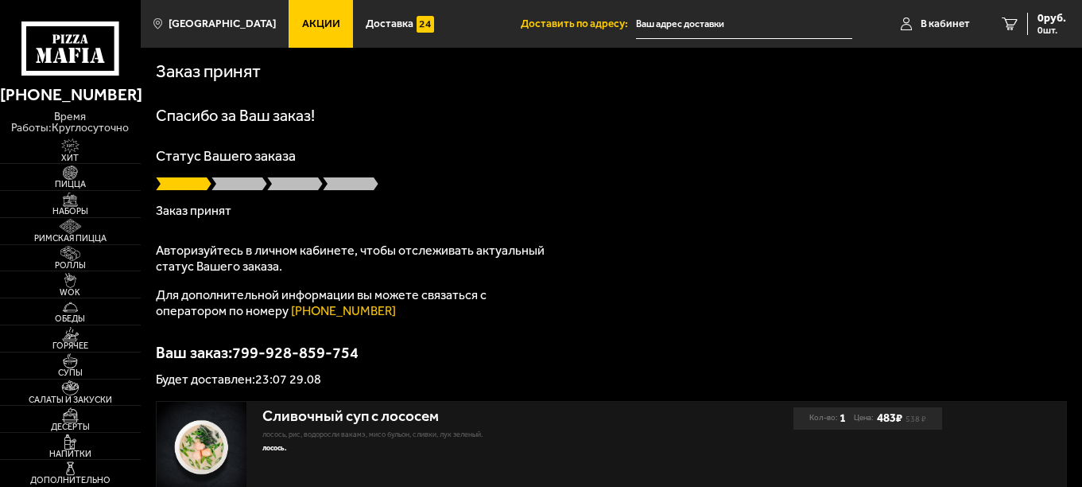
type input "[STREET_ADDRESS]"
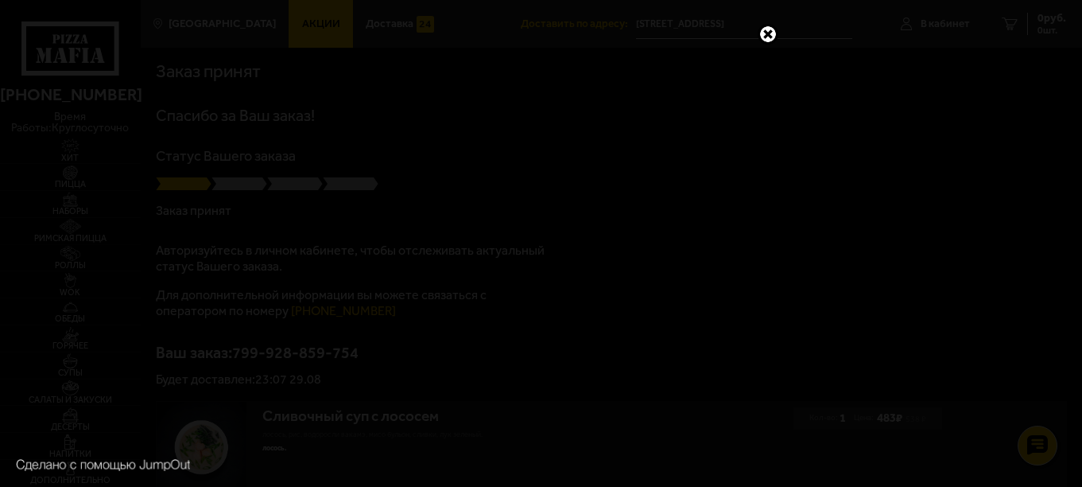
click at [771, 34] on link at bounding box center [768, 34] width 21 height 21
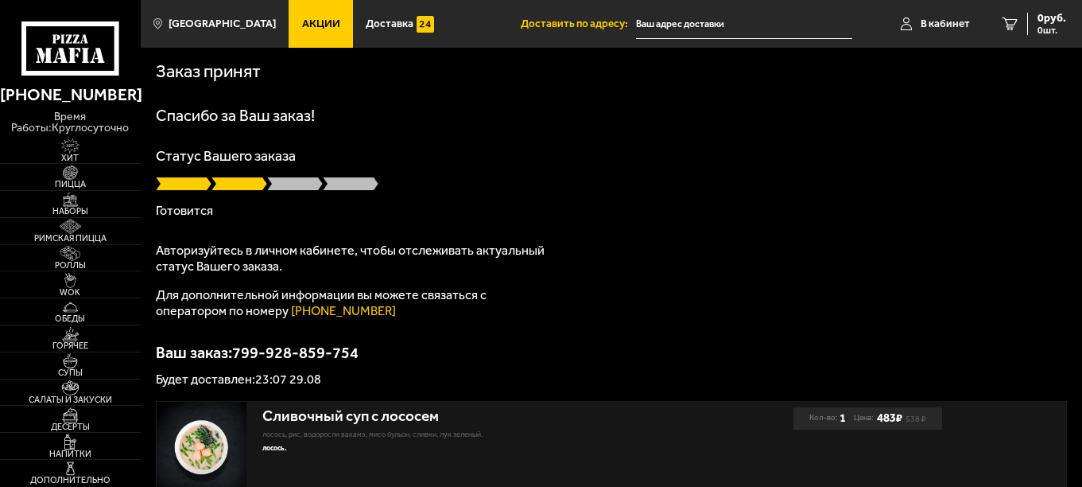
type input "[STREET_ADDRESS]"
